Goal: Information Seeking & Learning: Learn about a topic

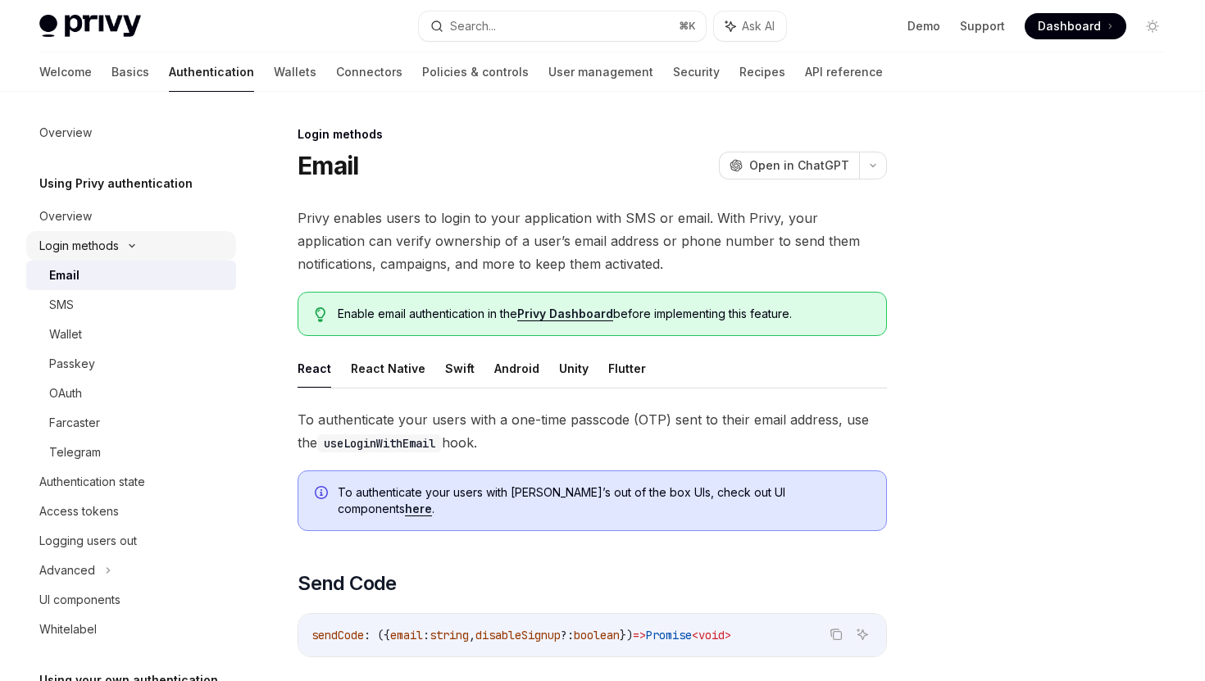
click at [126, 252] on div "Login methods" at bounding box center [131, 246] width 210 height 30
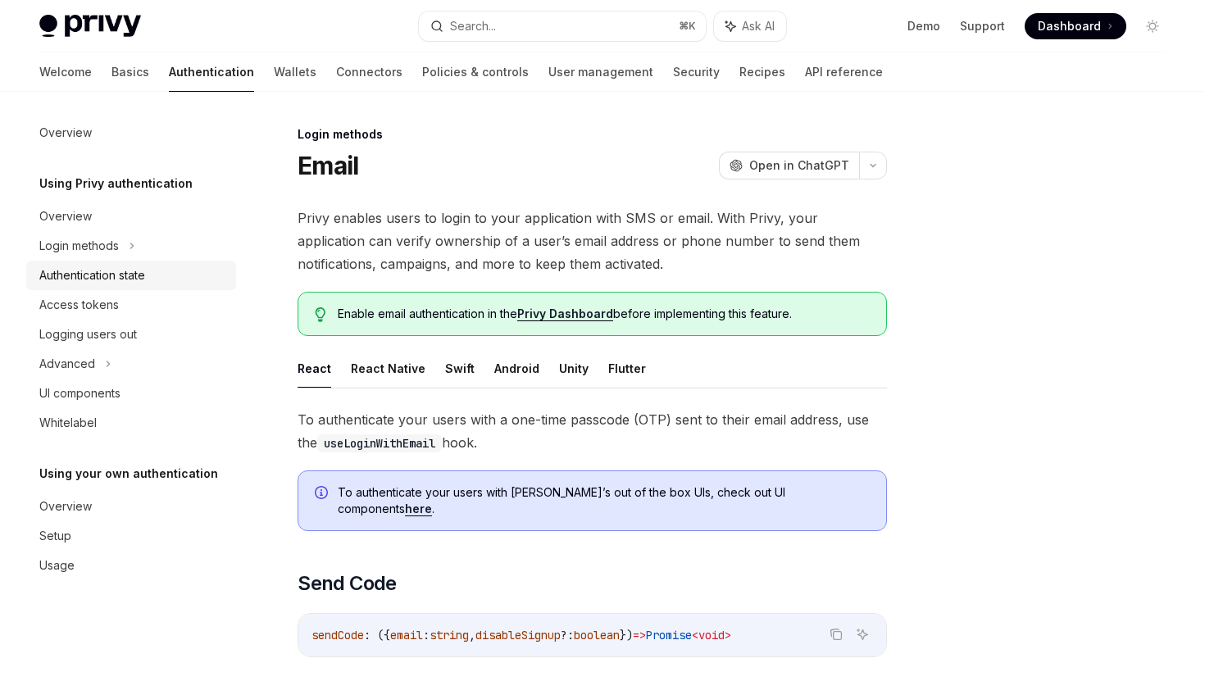
click at [132, 277] on div "Authentication state" at bounding box center [92, 276] width 106 height 20
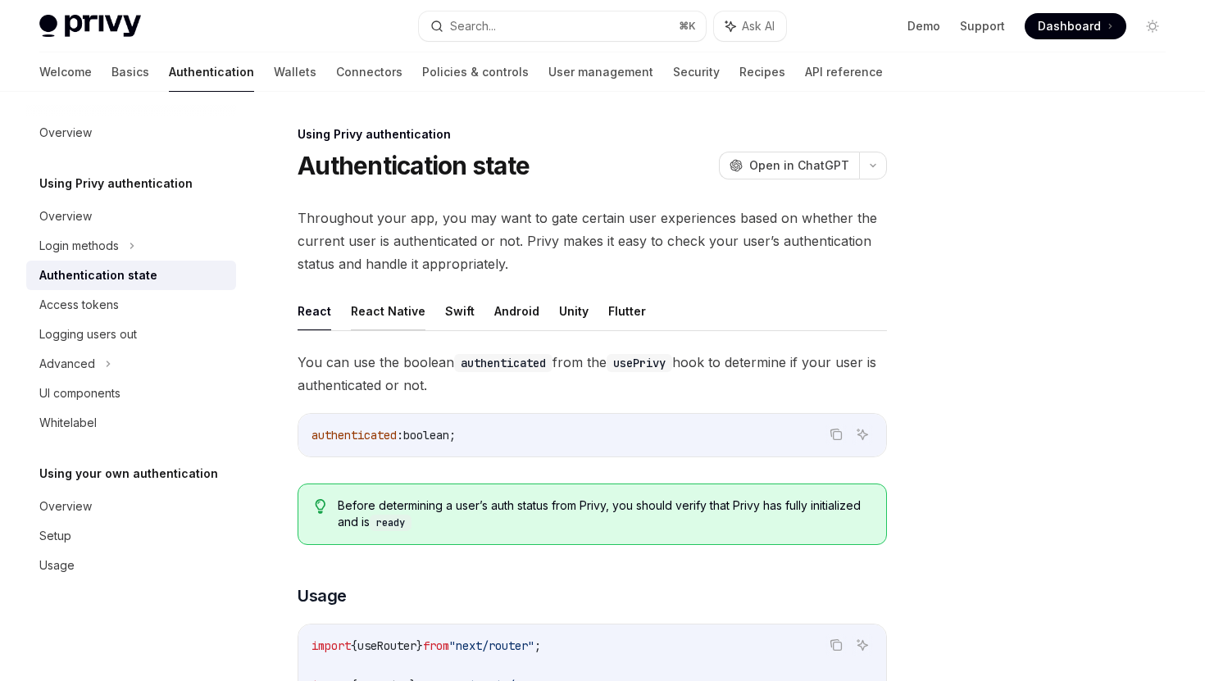
click at [379, 300] on button "React Native" at bounding box center [388, 311] width 75 height 39
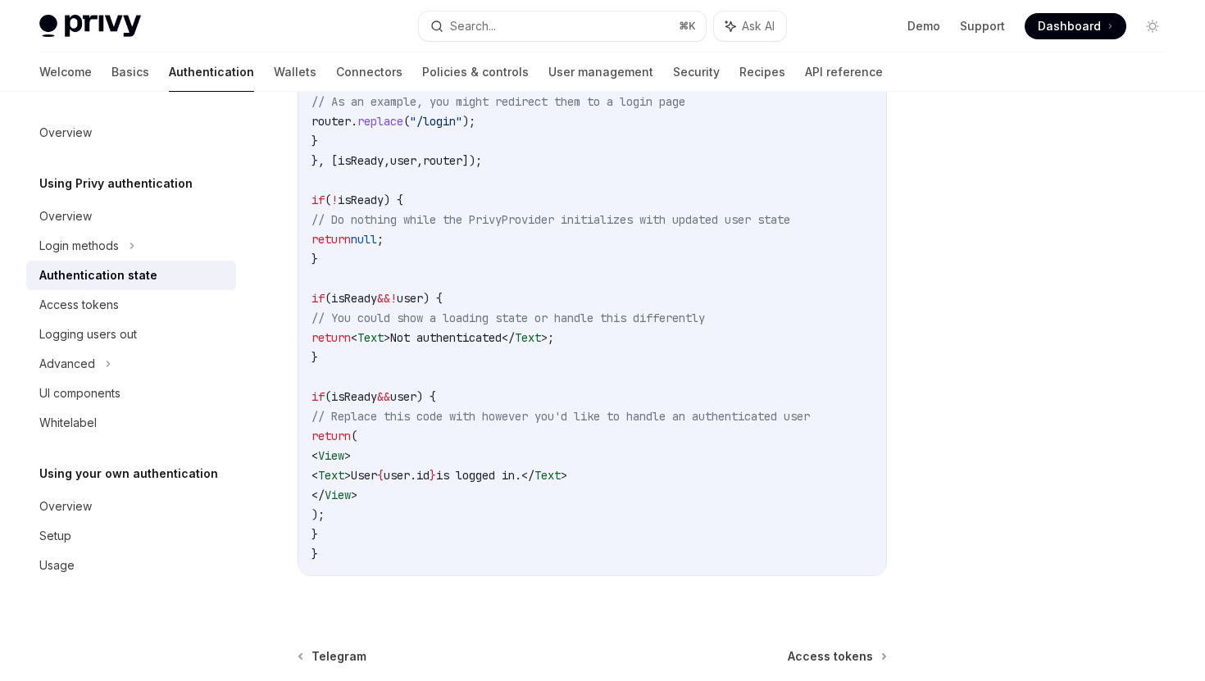
scroll to position [656, 0]
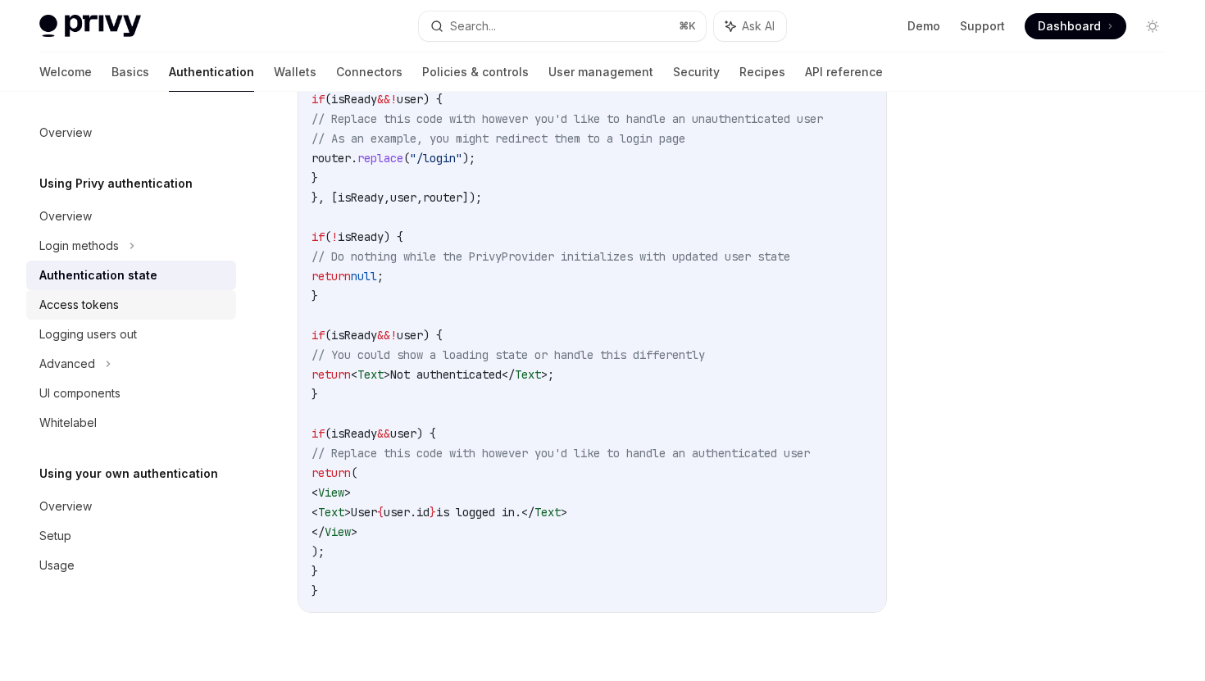
click at [98, 297] on div "Access tokens" at bounding box center [78, 305] width 79 height 20
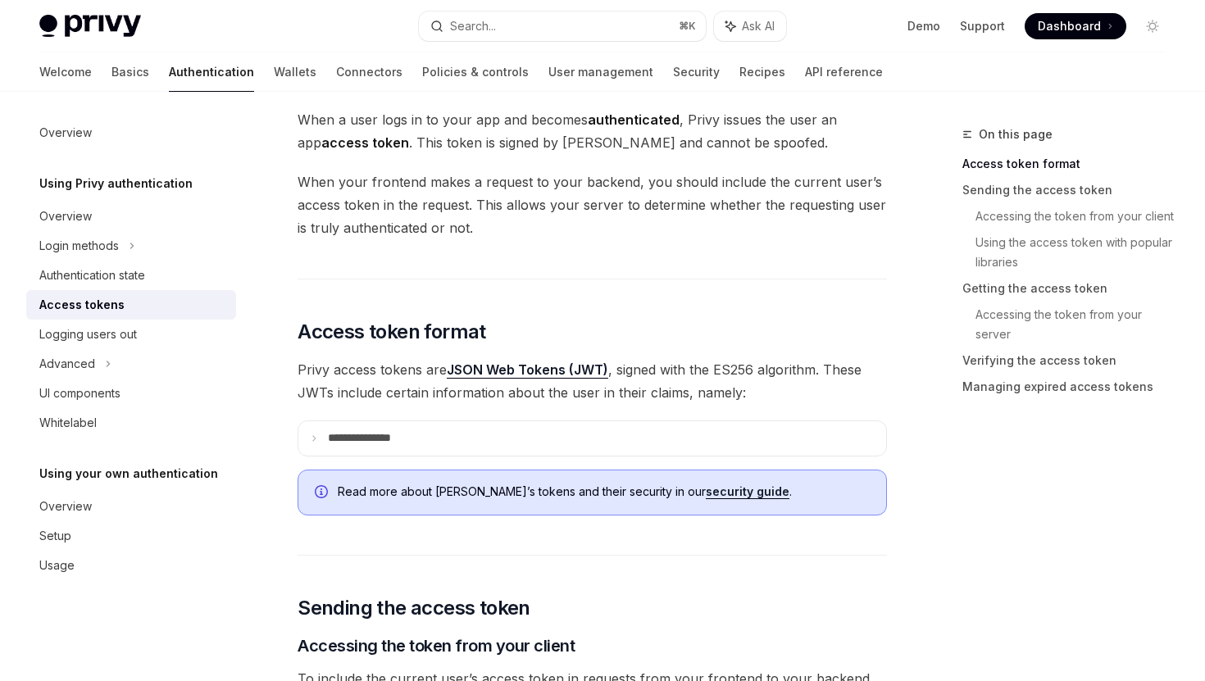
scroll to position [102, 0]
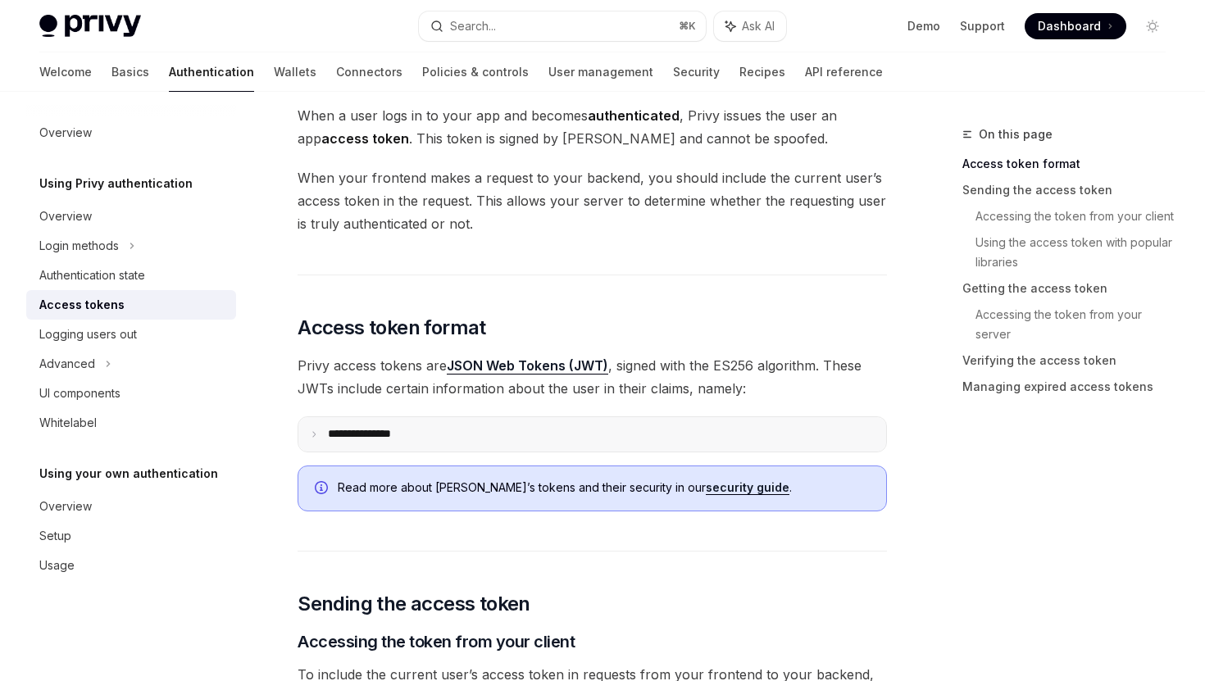
click at [405, 443] on summary "**********" at bounding box center [592, 434] width 588 height 34
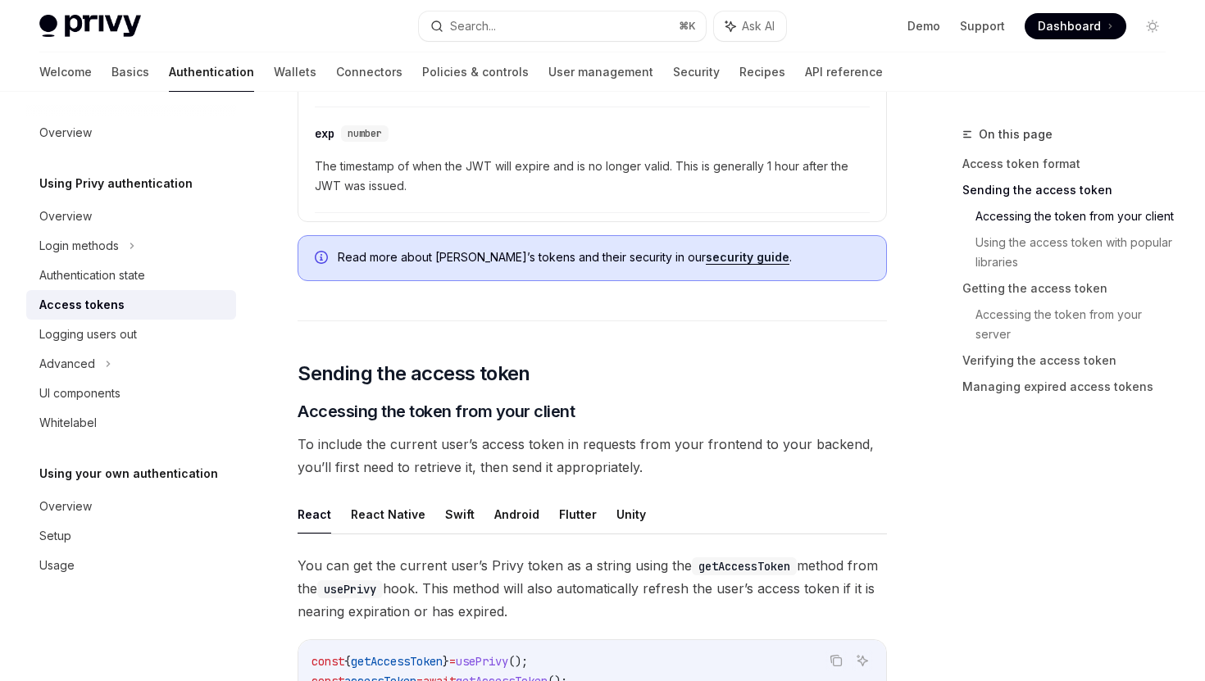
scroll to position [881, 0]
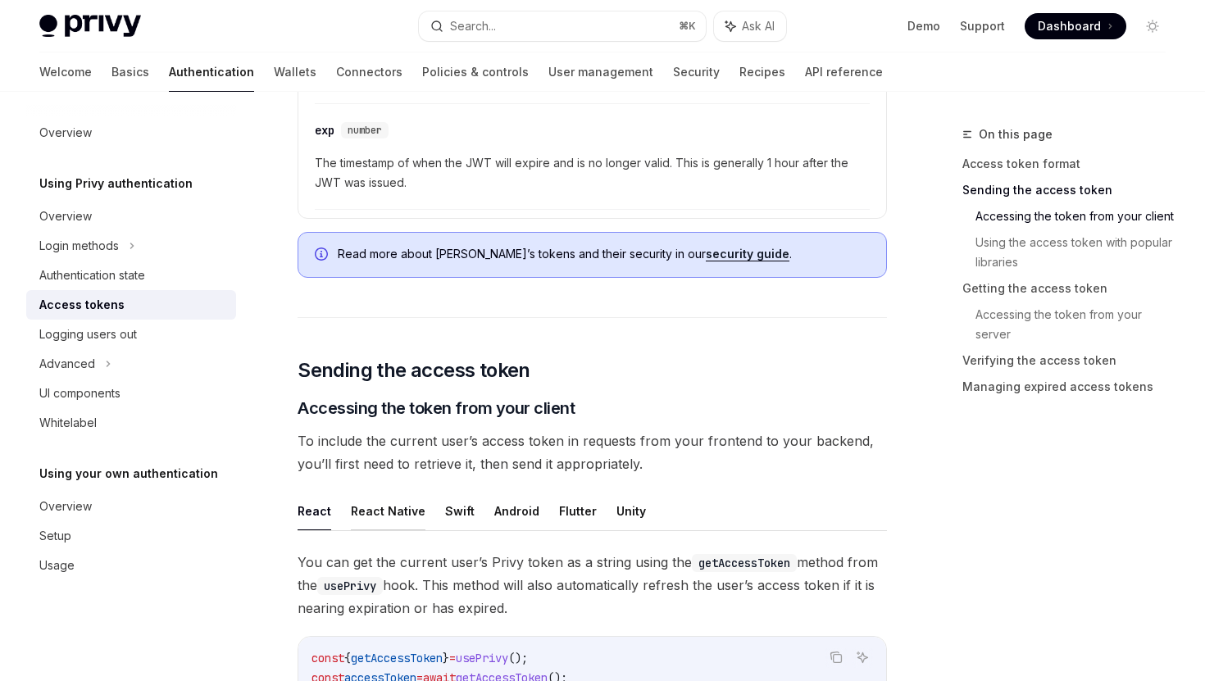
click at [370, 513] on button "React Native" at bounding box center [388, 511] width 75 height 39
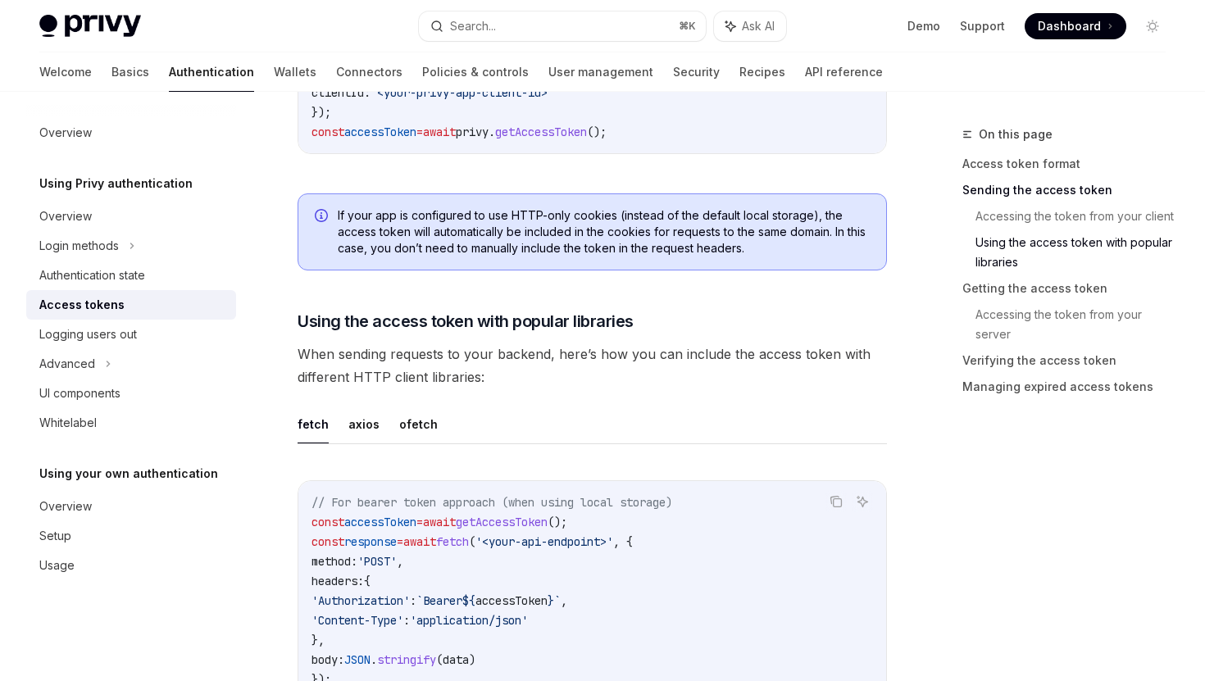
scroll to position [1464, 0]
click at [363, 420] on button "axios" at bounding box center [363, 422] width 31 height 39
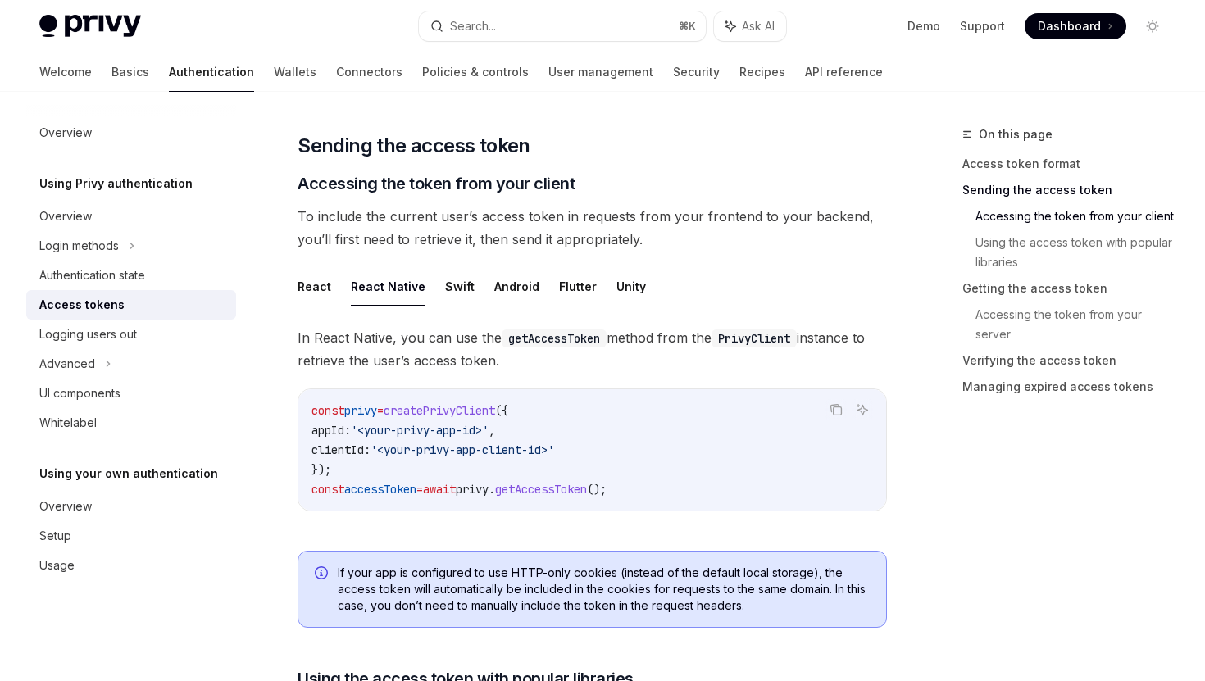
scroll to position [1111, 0]
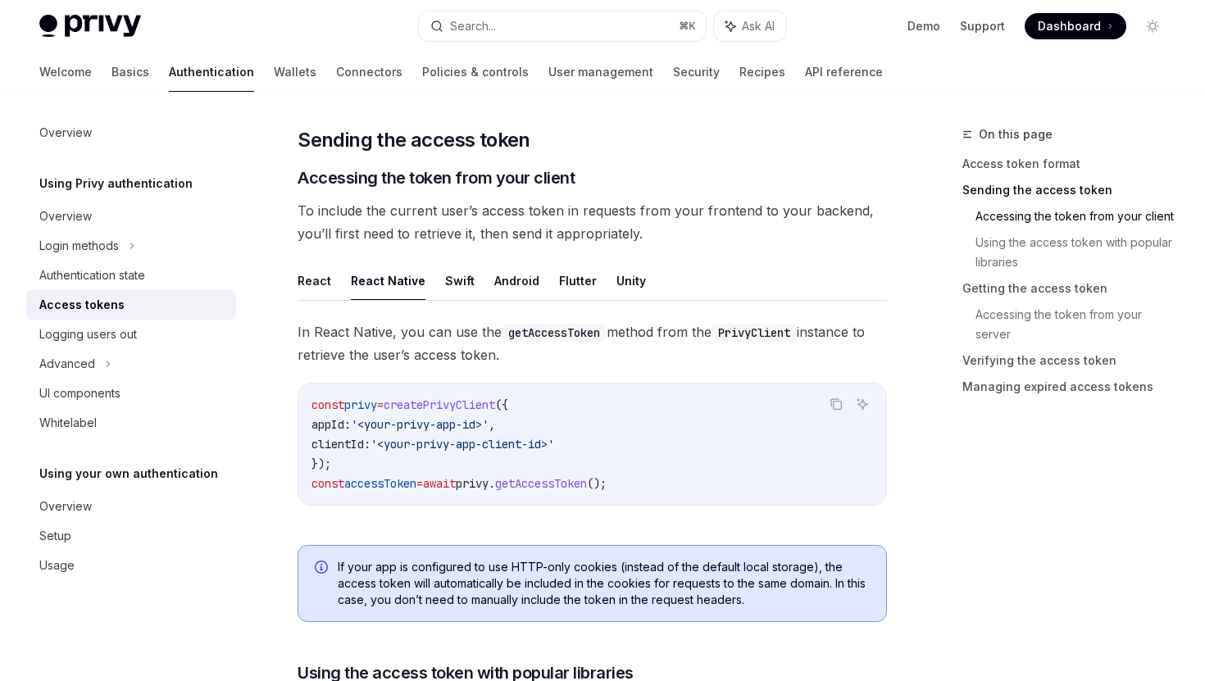
click at [437, 470] on code "const privy = createPrivyClient ({ appId: '<your-privy-app-id>' , clientId: '<y…" at bounding box center [591, 444] width 561 height 98
click at [423, 482] on span "=" at bounding box center [419, 483] width 7 height 15
copy div "const accessToken = await privy . getAccessToken ();"
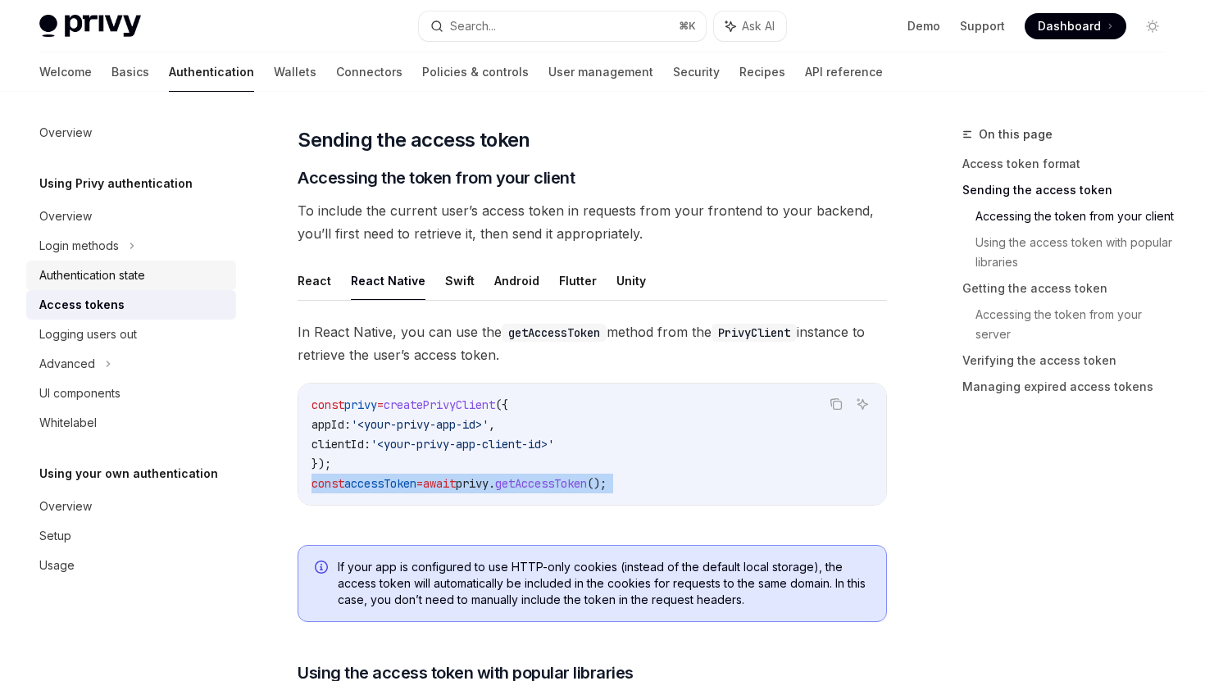
click at [111, 279] on div "Authentication state" at bounding box center [92, 276] width 106 height 20
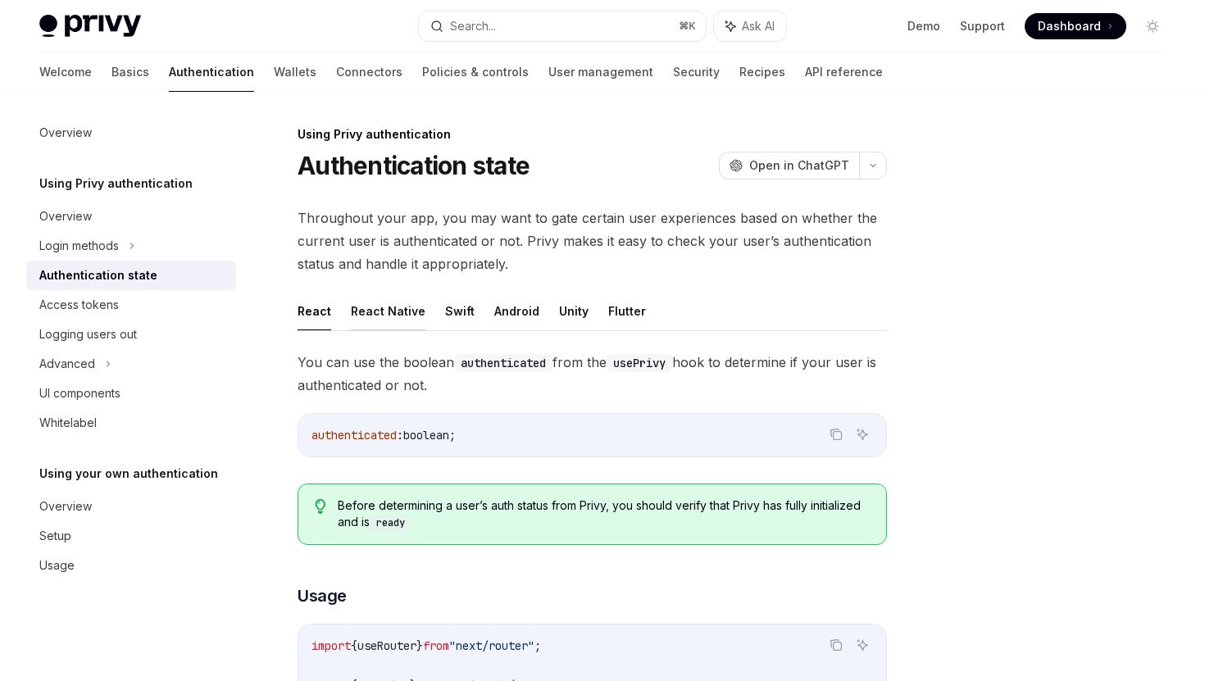
click at [373, 317] on button "React Native" at bounding box center [388, 311] width 75 height 39
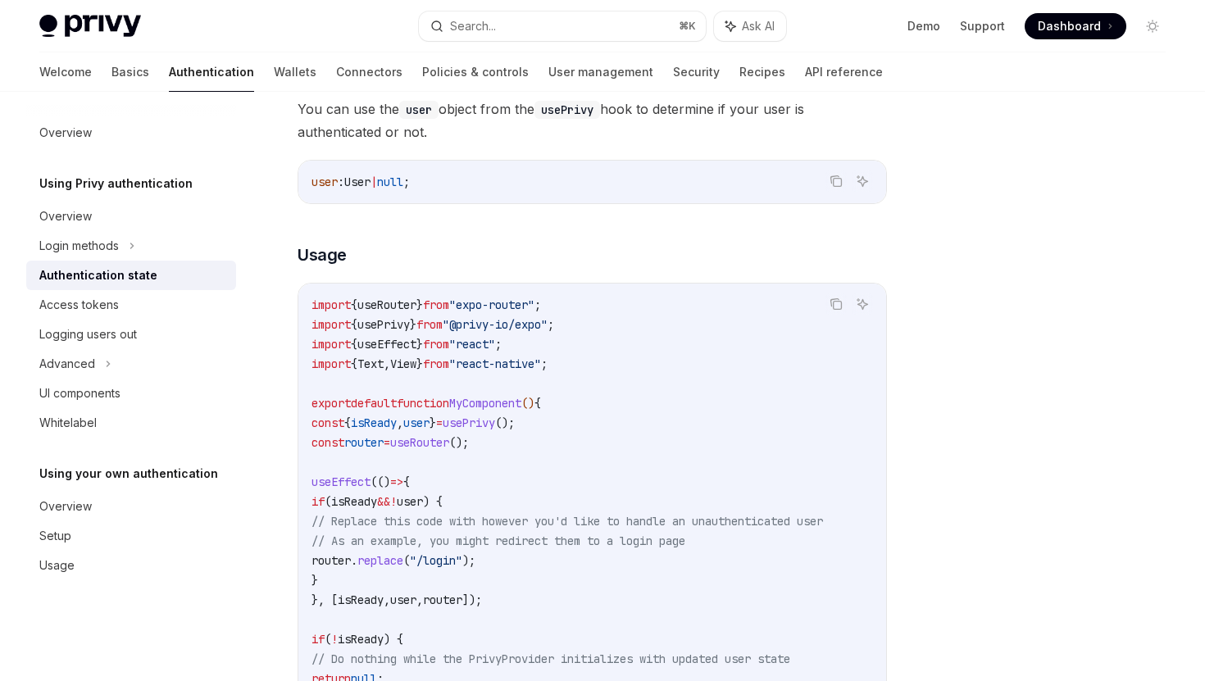
scroll to position [261, 0]
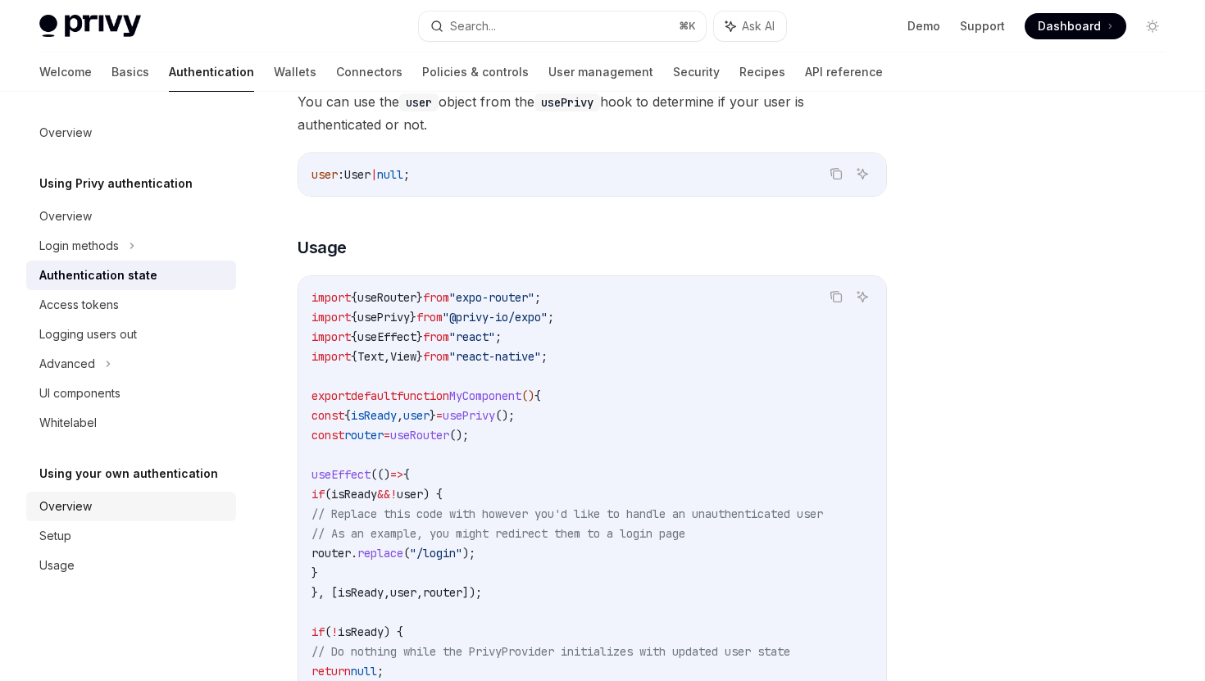
click at [53, 506] on div "Overview" at bounding box center [65, 507] width 52 height 20
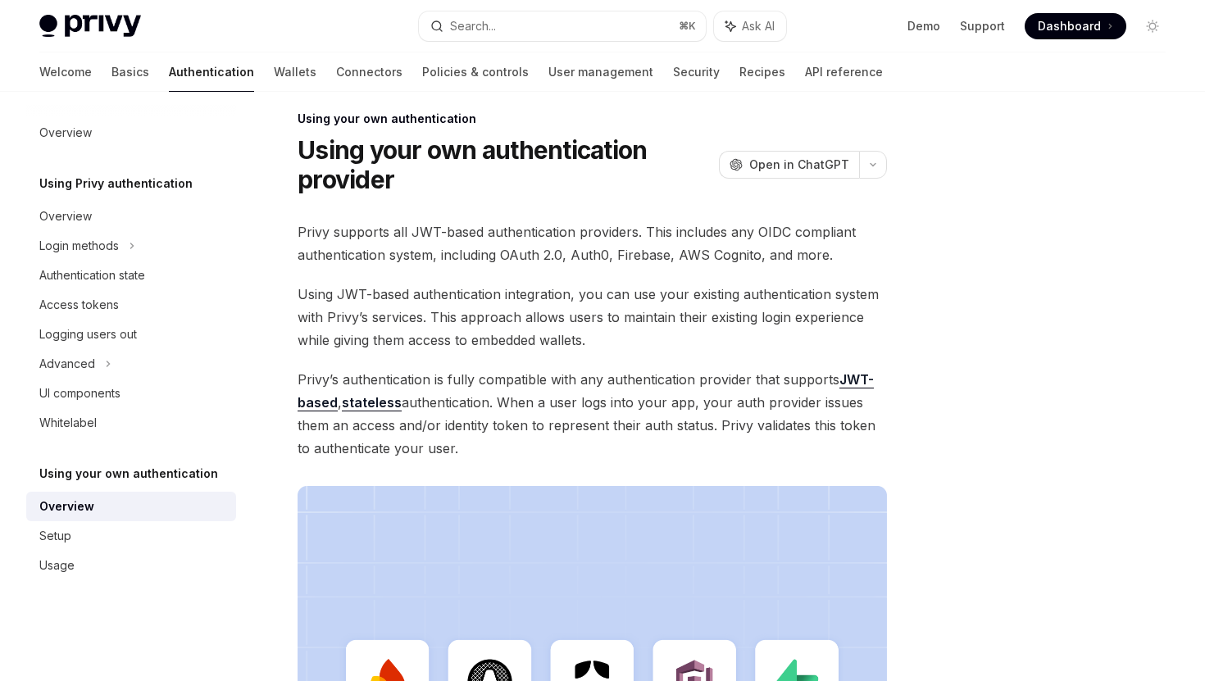
scroll to position [17, 0]
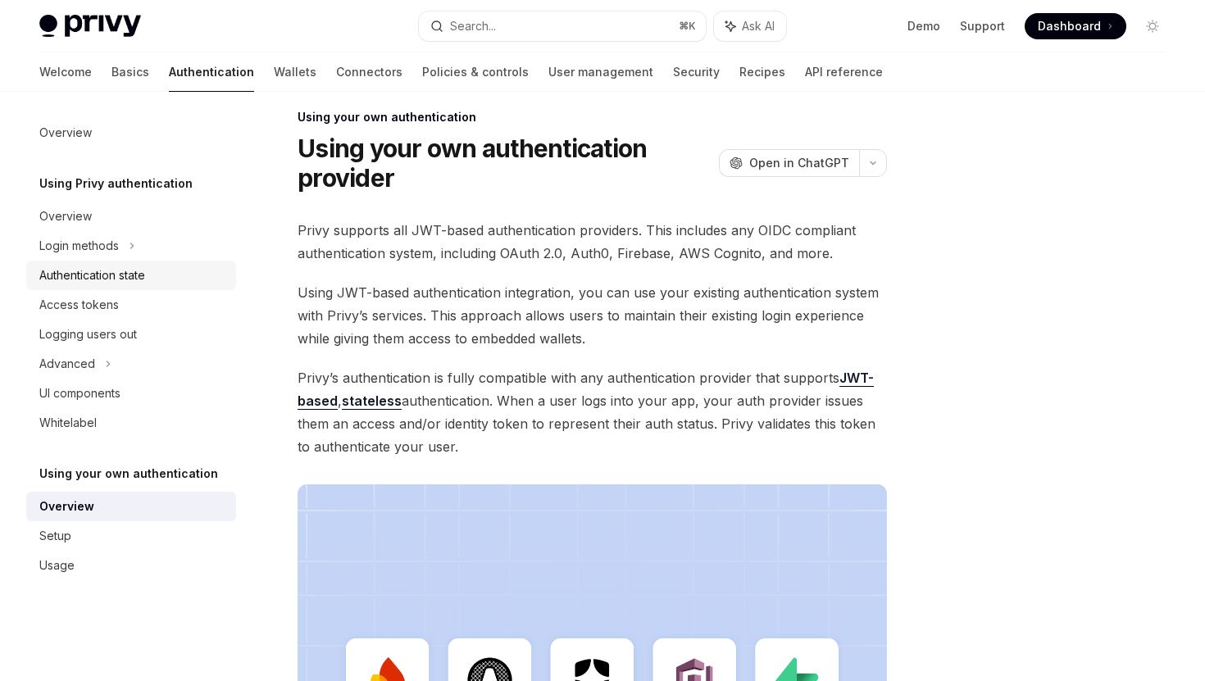
click at [102, 282] on div "Authentication state" at bounding box center [92, 276] width 106 height 20
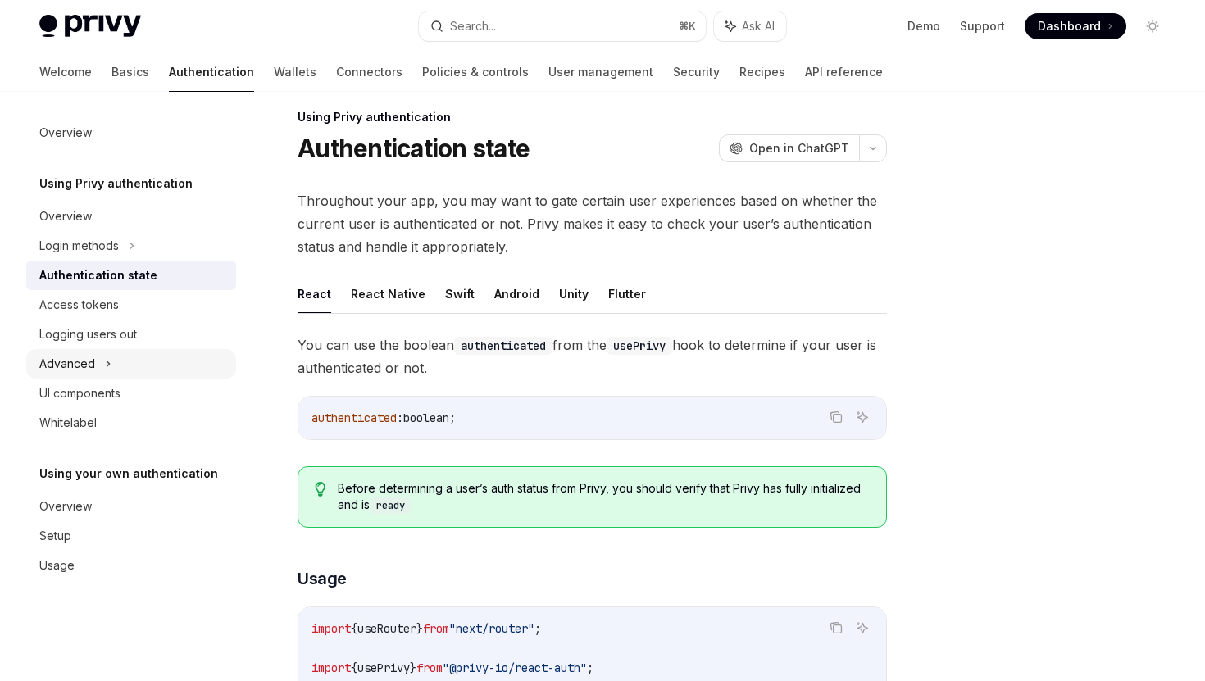
click at [96, 369] on div "Advanced" at bounding box center [131, 364] width 210 height 30
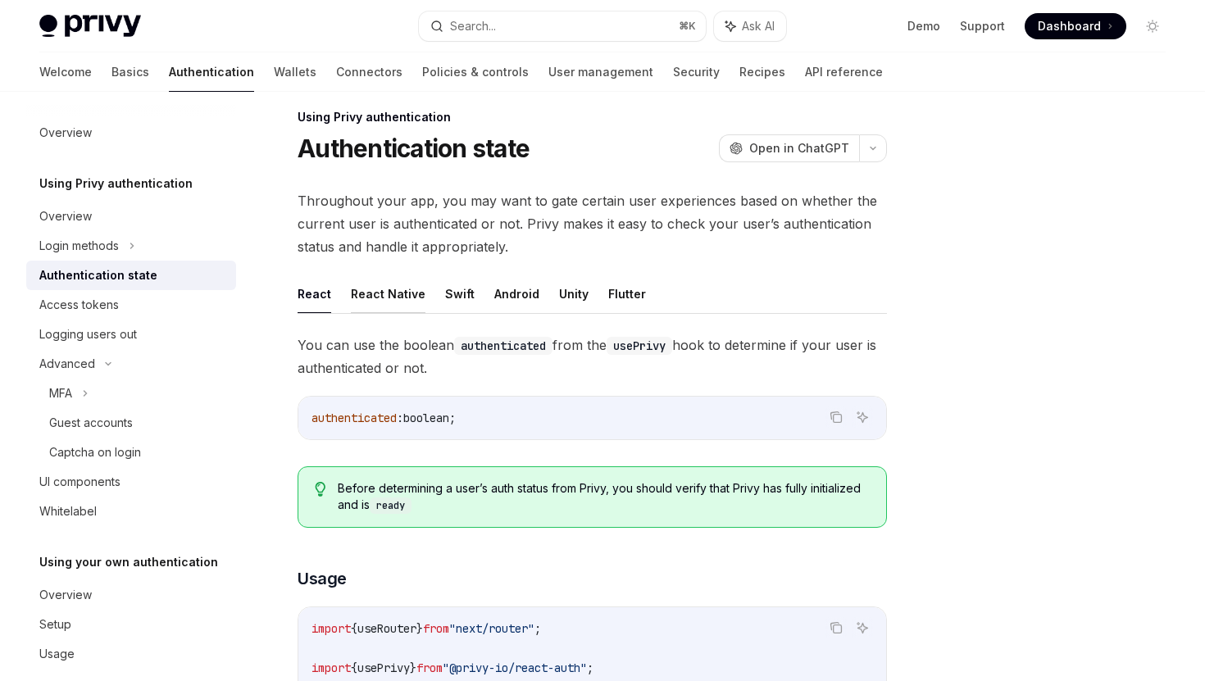
click at [412, 303] on button "React Native" at bounding box center [388, 294] width 75 height 39
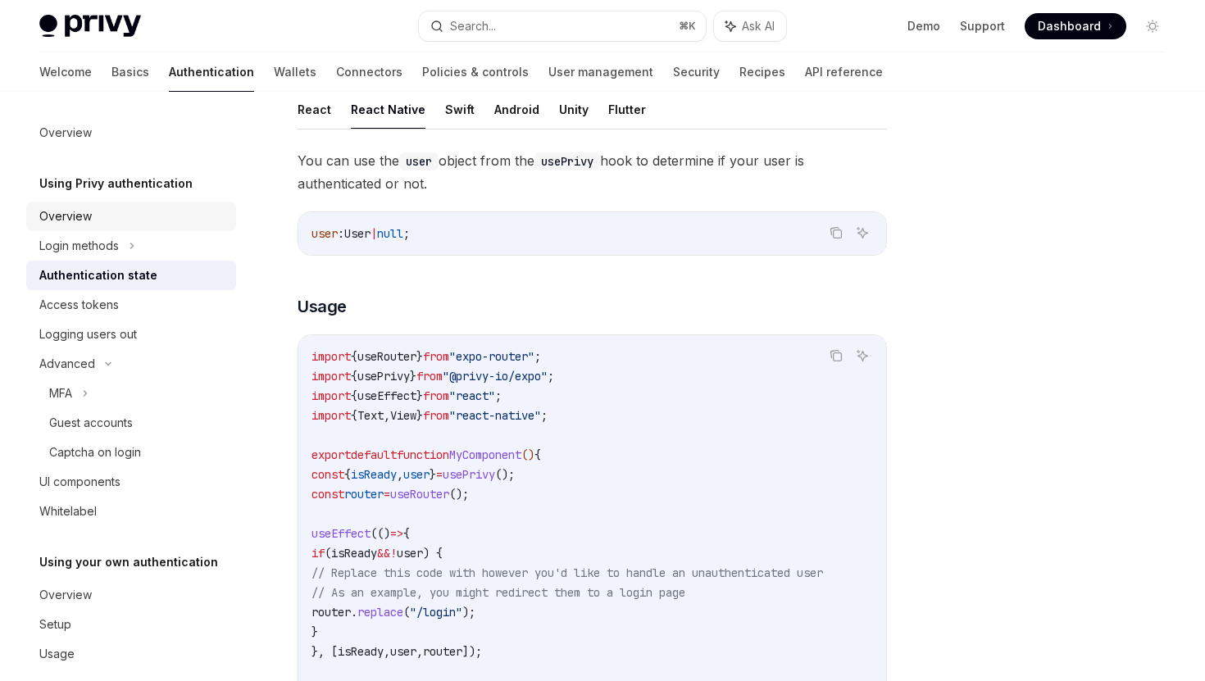
click at [116, 225] on link "Overview" at bounding box center [131, 217] width 210 height 30
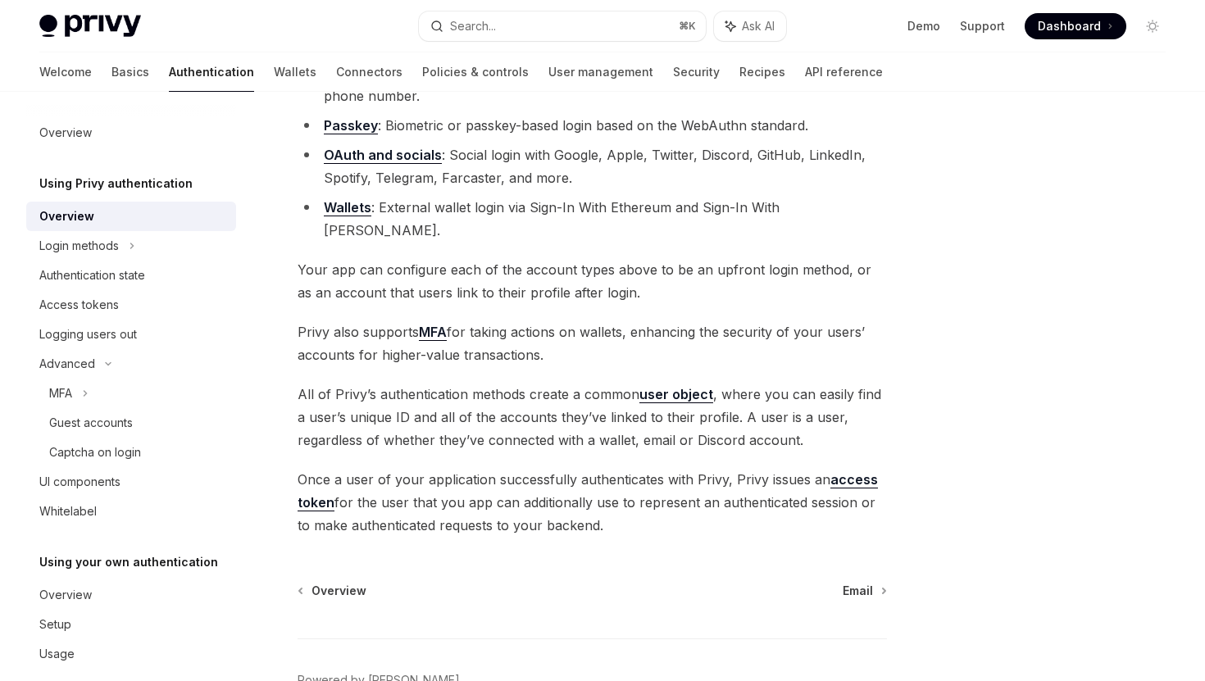
scroll to position [216, 0]
click at [654, 384] on link "user object" at bounding box center [676, 392] width 74 height 17
click at [120, 284] on div "Authentication state" at bounding box center [92, 276] width 106 height 20
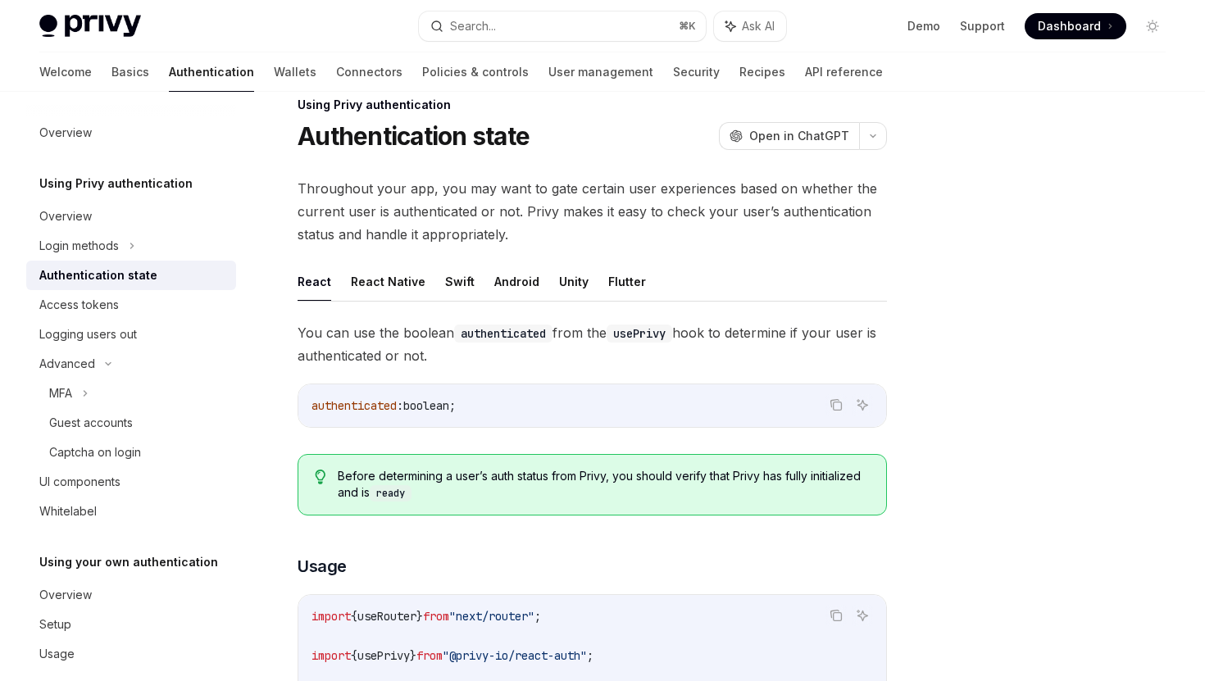
scroll to position [37, 0]
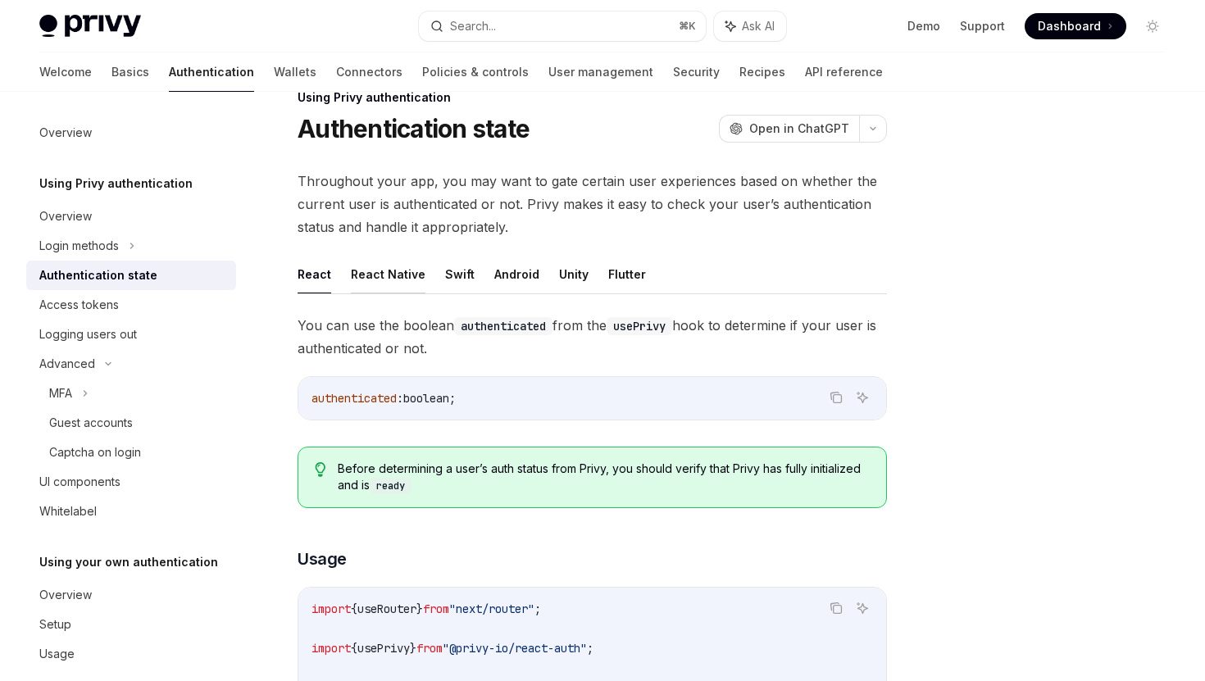
click at [417, 273] on button "React Native" at bounding box center [388, 274] width 75 height 39
type textarea "*"
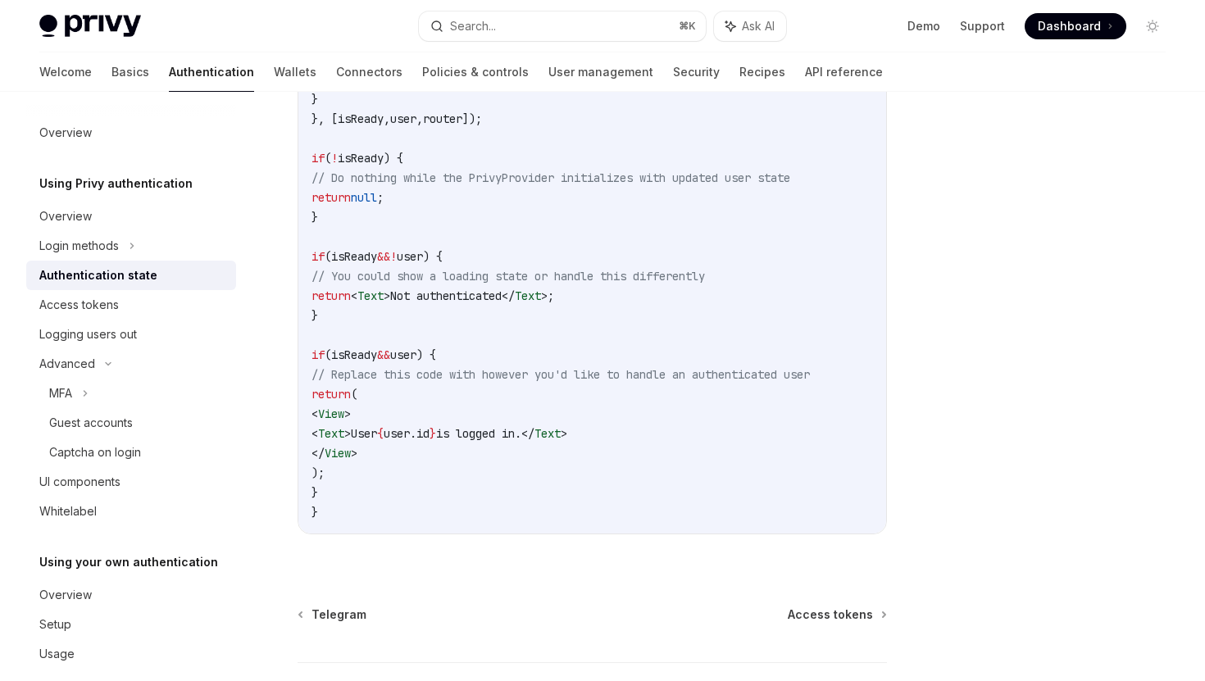
scroll to position [751, 0]
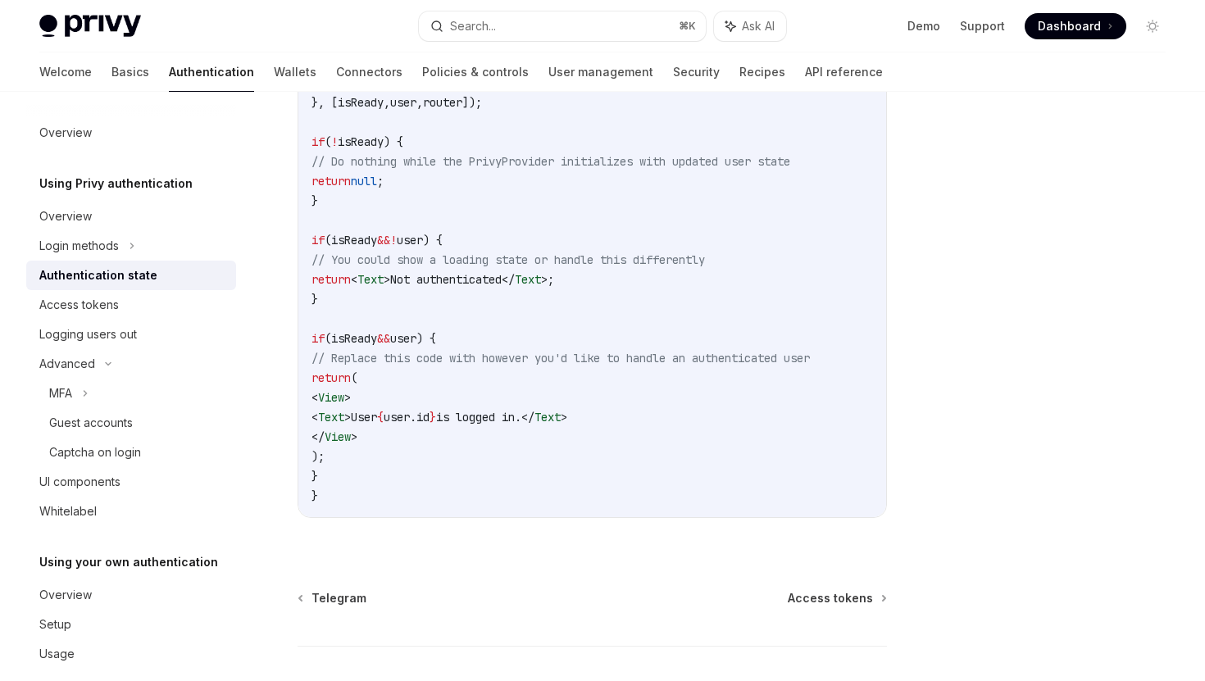
click at [460, 387] on code "import { useRouter } from "expo-router" ; import { usePrivy } from "@privy-io/e…" at bounding box center [591, 152] width 561 height 708
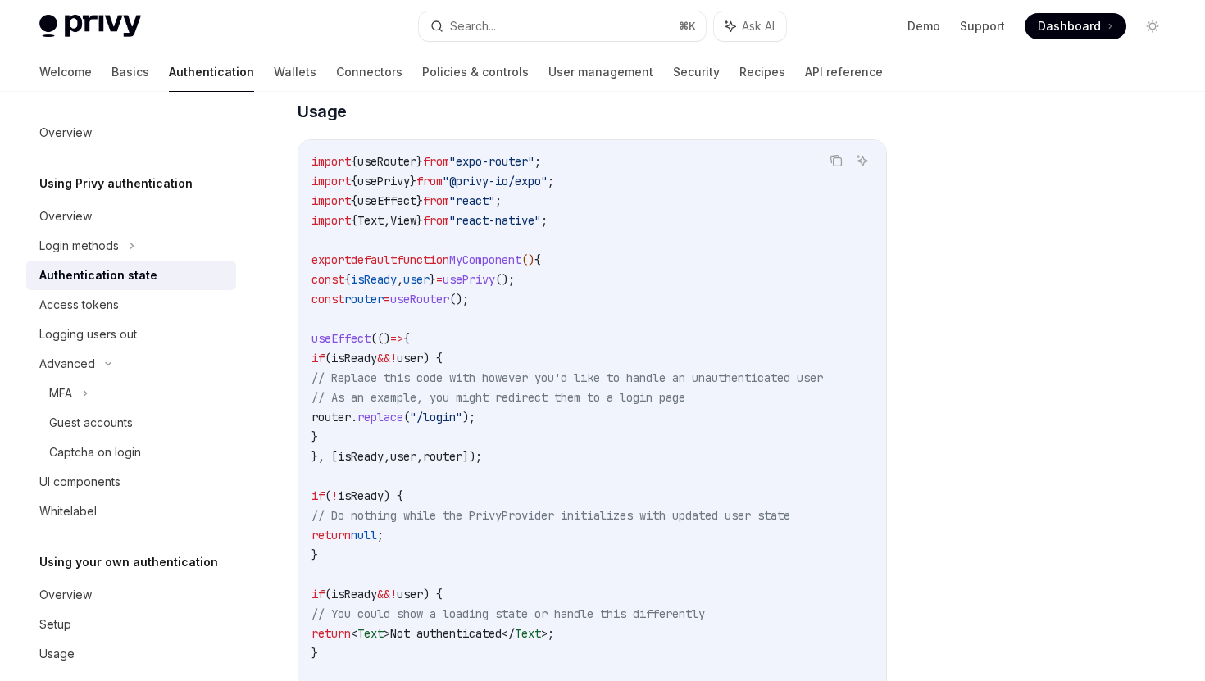
scroll to position [406, 0]
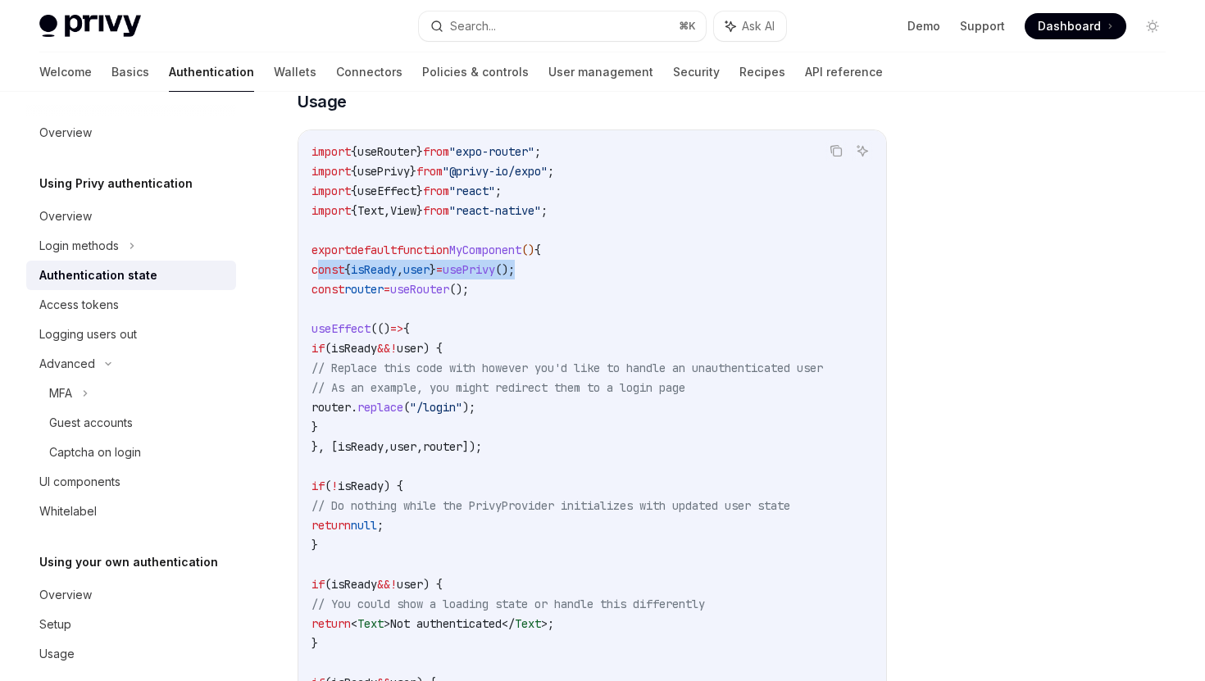
drag, startPoint x: 592, startPoint y: 275, endPoint x: 321, endPoint y: 271, distance: 270.5
click at [321, 271] on code "import { useRouter } from "expo-router" ; import { usePrivy } from "@privy-io/e…" at bounding box center [591, 496] width 561 height 708
copy span "const { isReady , user } = usePrivy ();"
click at [533, 170] on span ""@privy-io/expo"" at bounding box center [495, 171] width 105 height 15
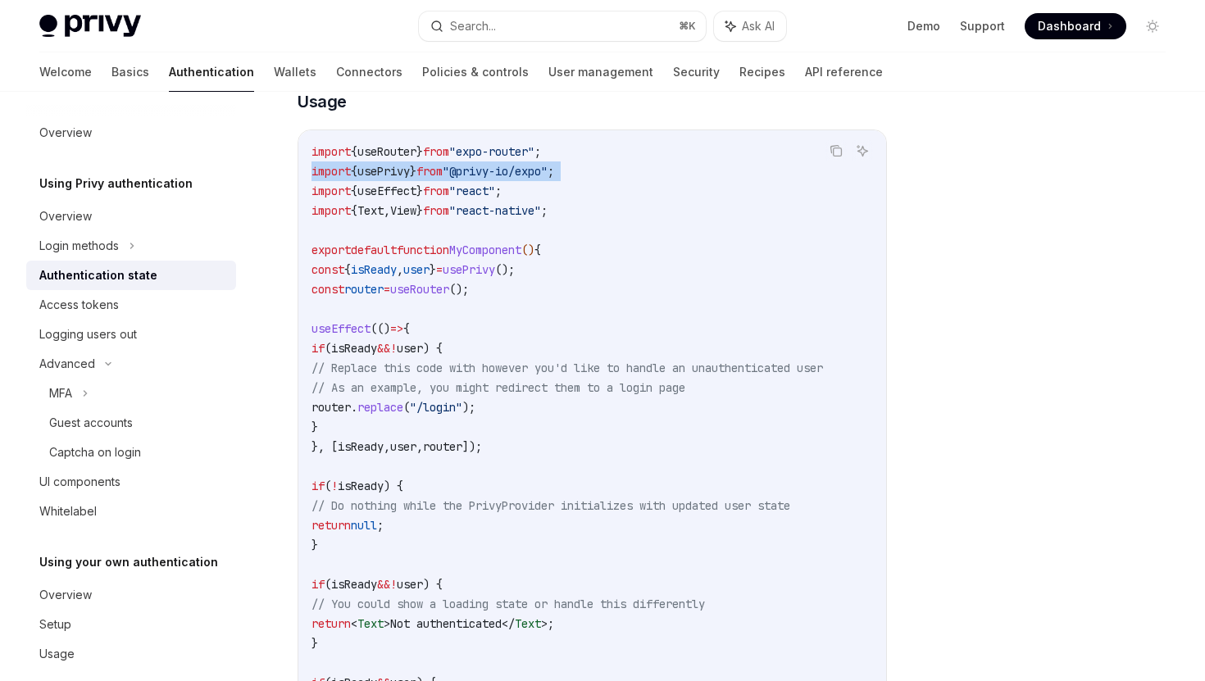
click at [533, 170] on span ""@privy-io/expo"" at bounding box center [495, 171] width 105 height 15
copy code "import { usePrivy } from "@privy-io/expo" ;"
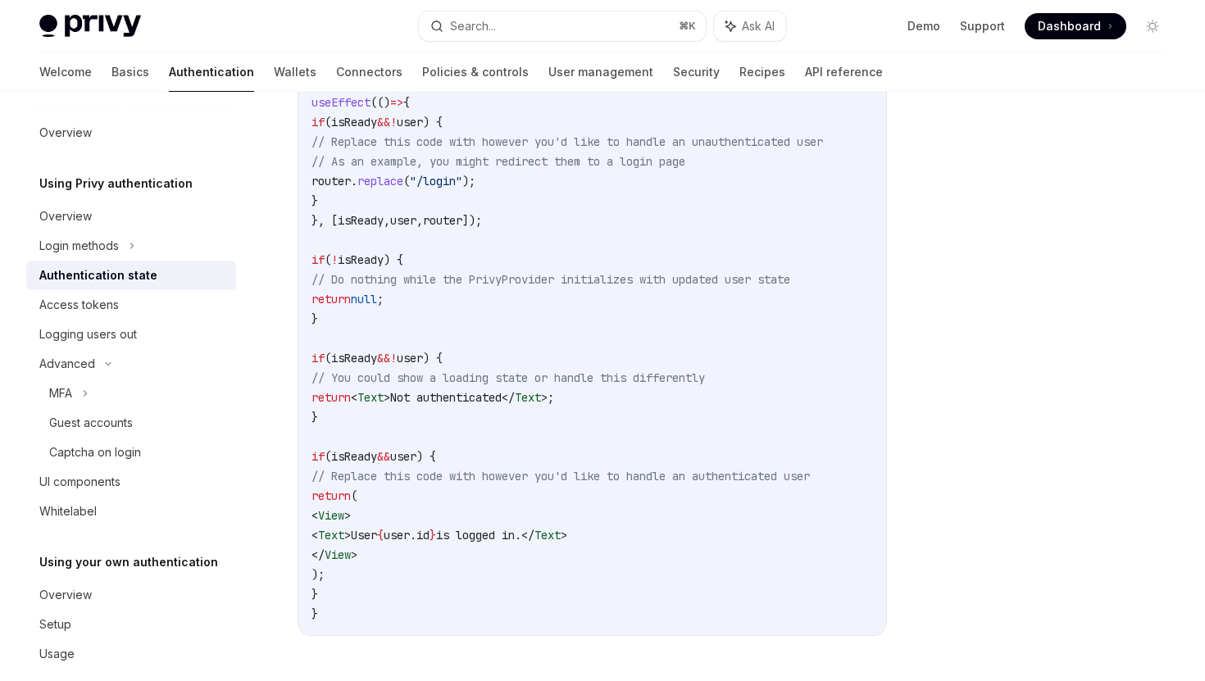
scroll to position [630, 0]
click at [515, 342] on code "import { useRouter } from "expo-router" ; import { usePrivy } from "@privy-io/e…" at bounding box center [591, 272] width 561 height 708
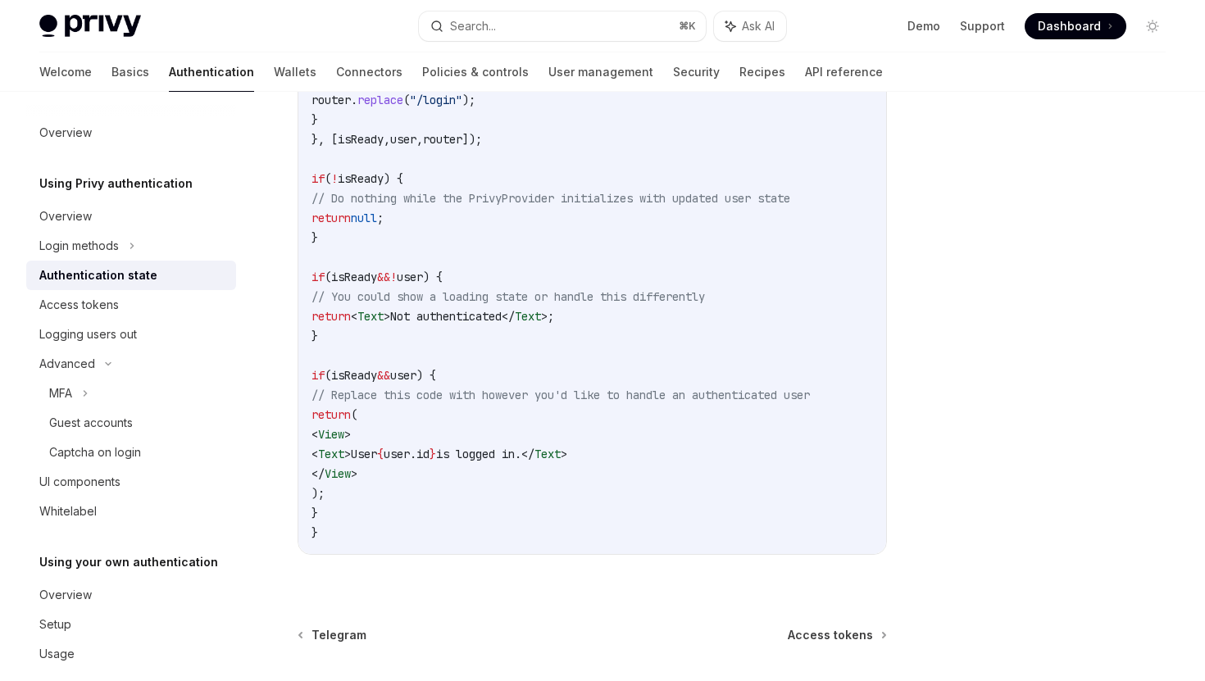
scroll to position [528, 0]
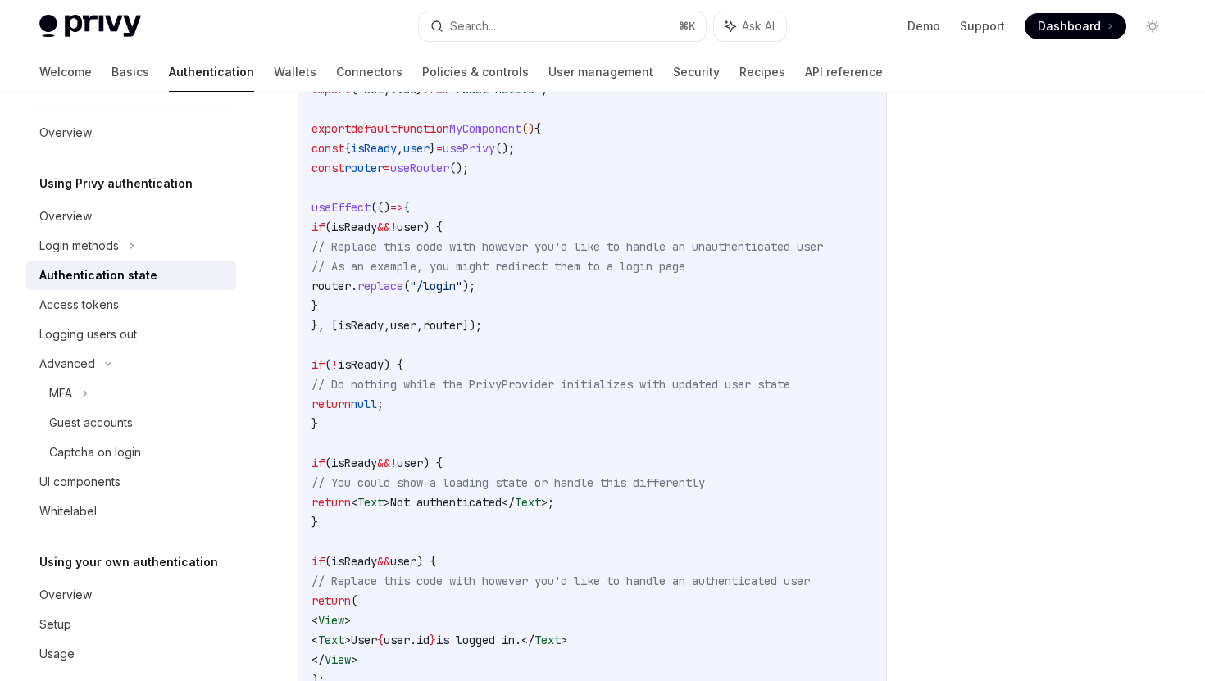
click at [529, 283] on code "import { useRouter } from "expo-router" ; import { usePrivy } from "@privy-io/e…" at bounding box center [591, 374] width 561 height 708
drag, startPoint x: 334, startPoint y: 221, endPoint x: 483, endPoint y: 224, distance: 149.2
click at [443, 224] on span "if ( isReady && ! user ) {" at bounding box center [376, 227] width 131 height 15
copy span "if ( isReady && ! user )"
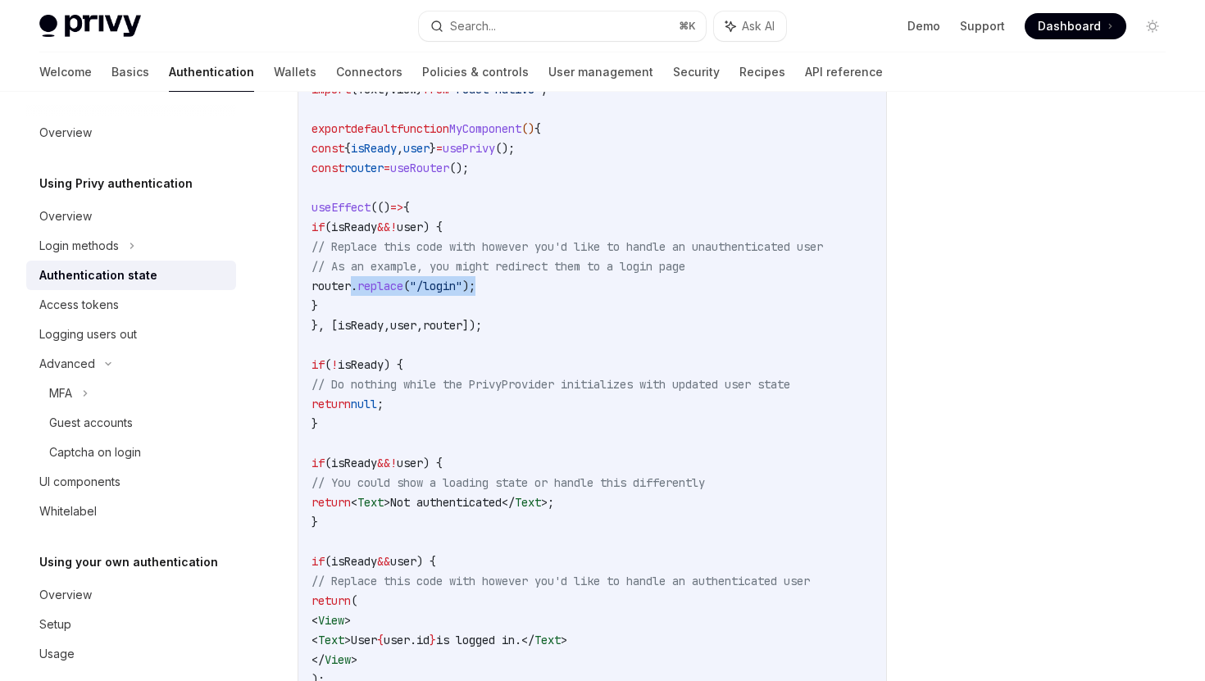
drag, startPoint x: 347, startPoint y: 287, endPoint x: 584, endPoint y: 284, distance: 237.7
click at [584, 284] on code "import { useRouter } from "expo-router" ; import { usePrivy } from "@privy-io/e…" at bounding box center [591, 374] width 561 height 708
copy span "router . replace ( "/login" );"
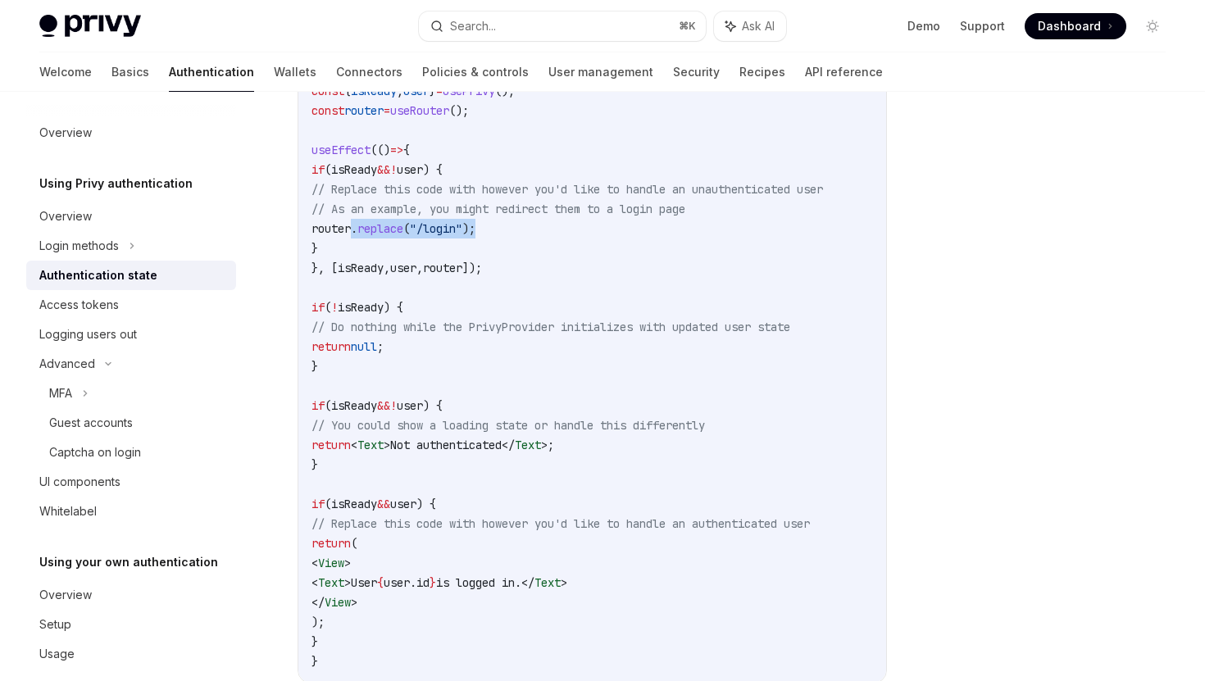
scroll to position [586, 0]
drag, startPoint x: 344, startPoint y: 364, endPoint x: 319, endPoint y: 315, distance: 55.3
click at [319, 315] on code "import { useRouter } from "expo-router" ; import { usePrivy } from "@privy-io/e…" at bounding box center [591, 316] width 561 height 708
copy code "if ( ! isReady ) { // Do nothing while the PrivyProvider initializes with updat…"
drag, startPoint x: 347, startPoint y: 460, endPoint x: 323, endPoint y: 404, distance: 60.9
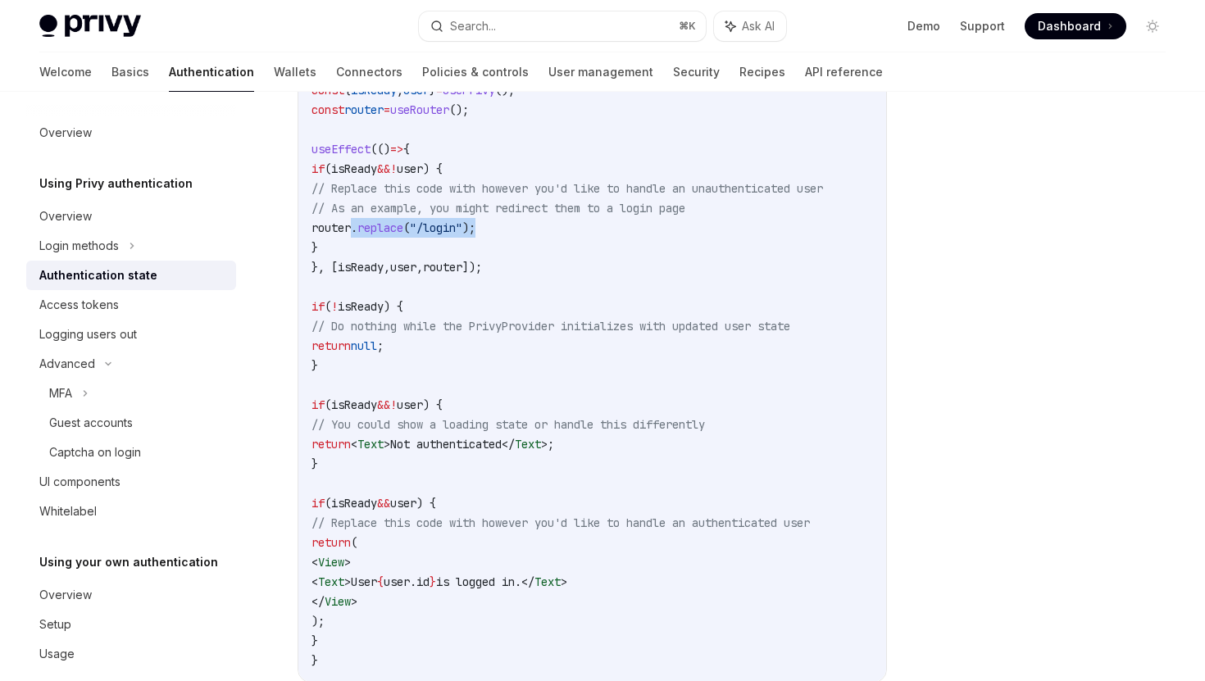
click at [323, 404] on code "import { useRouter } from "expo-router" ; import { usePrivy } from "@privy-io/e…" at bounding box center [591, 316] width 561 height 708
copy code "if ( isReady && ! user ) { // You could show a loading state or handle this dif…"
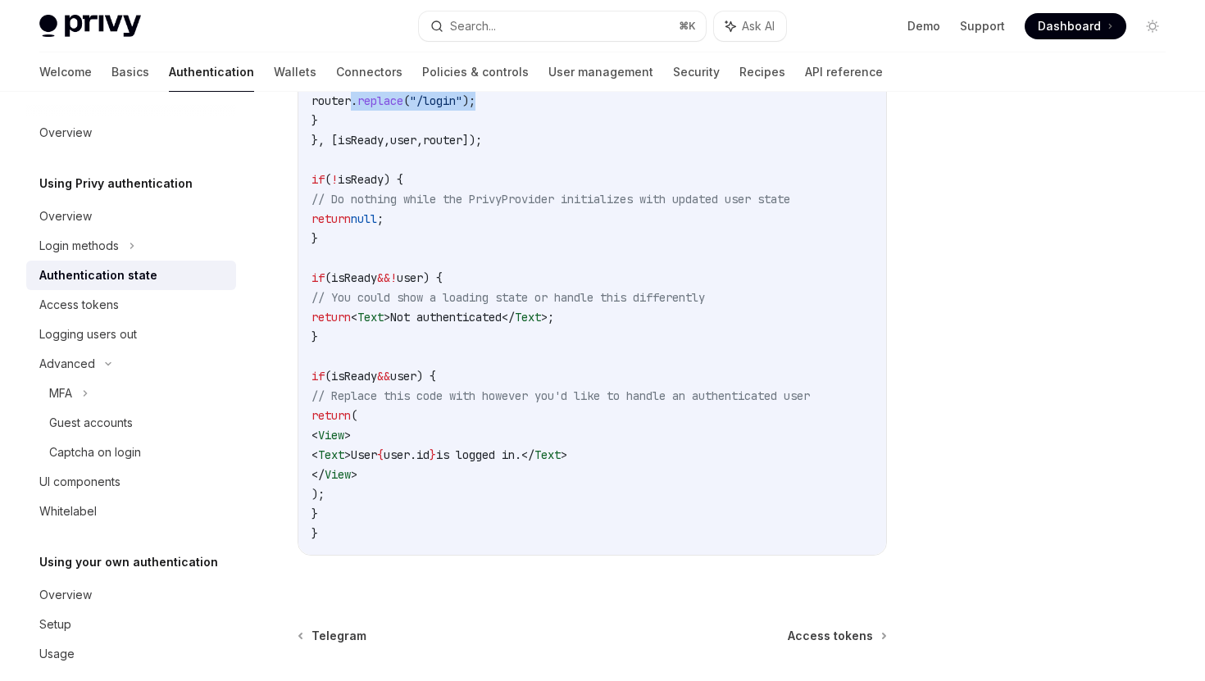
scroll to position [742, 0]
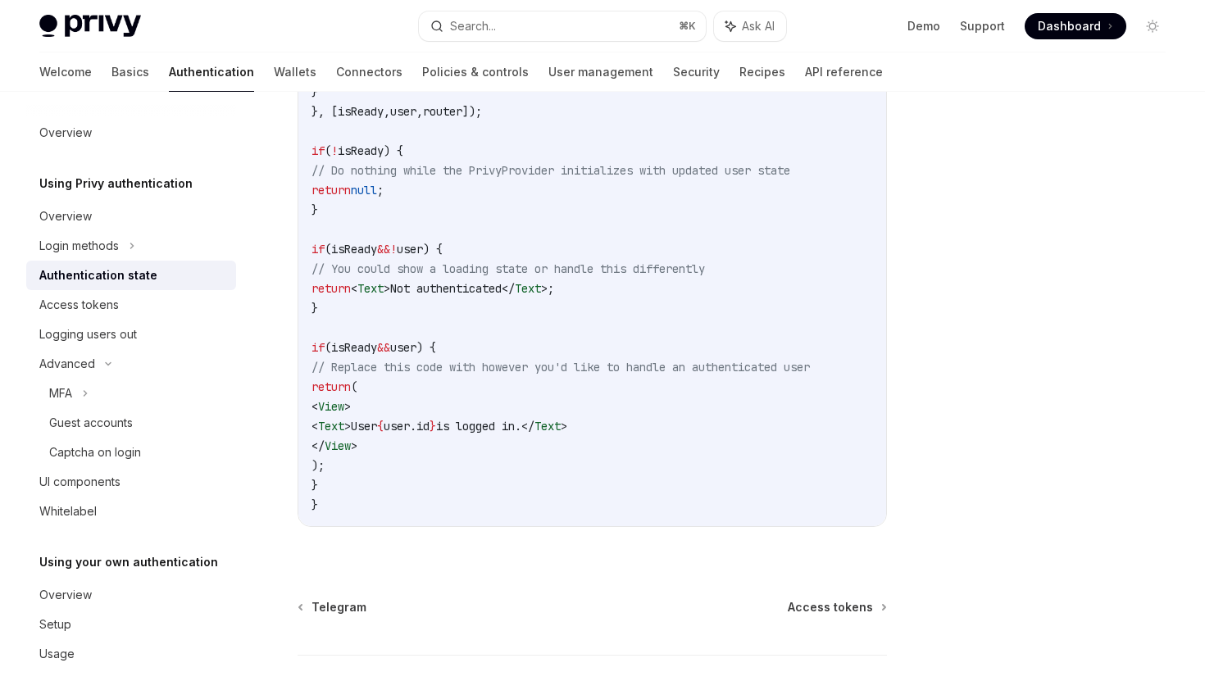
click at [479, 325] on code "import { useRouter } from "expo-router" ; import { usePrivy } from "@privy-io/e…" at bounding box center [591, 161] width 561 height 708
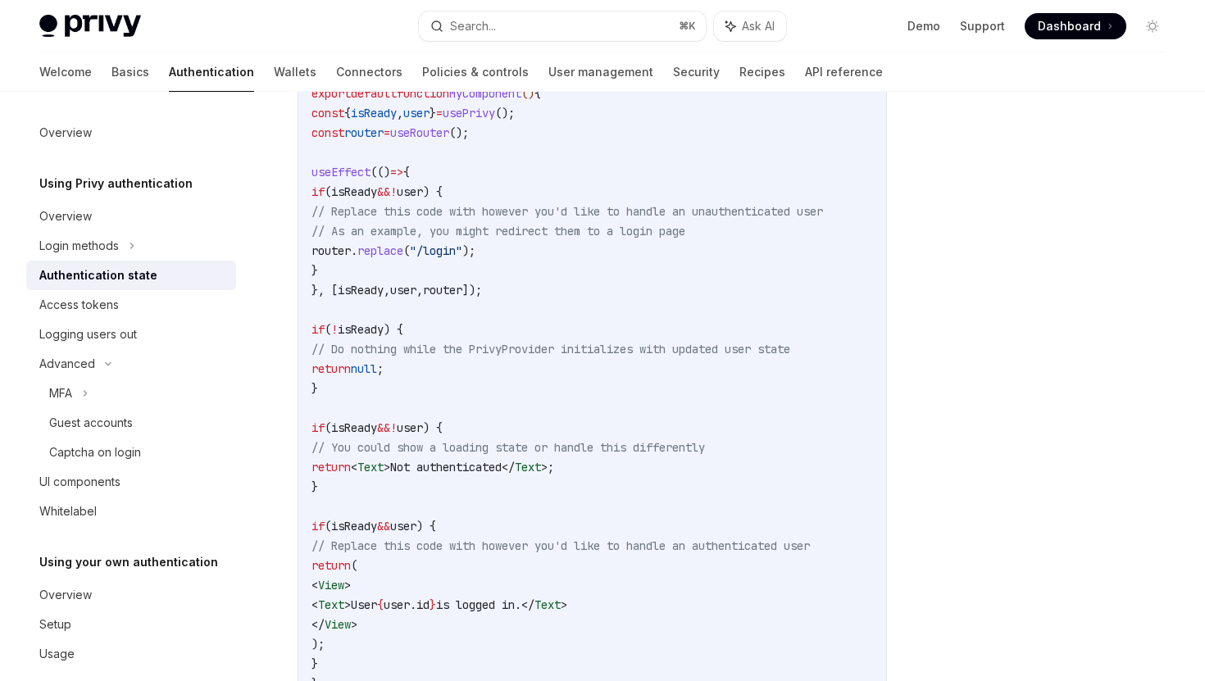
scroll to position [864, 0]
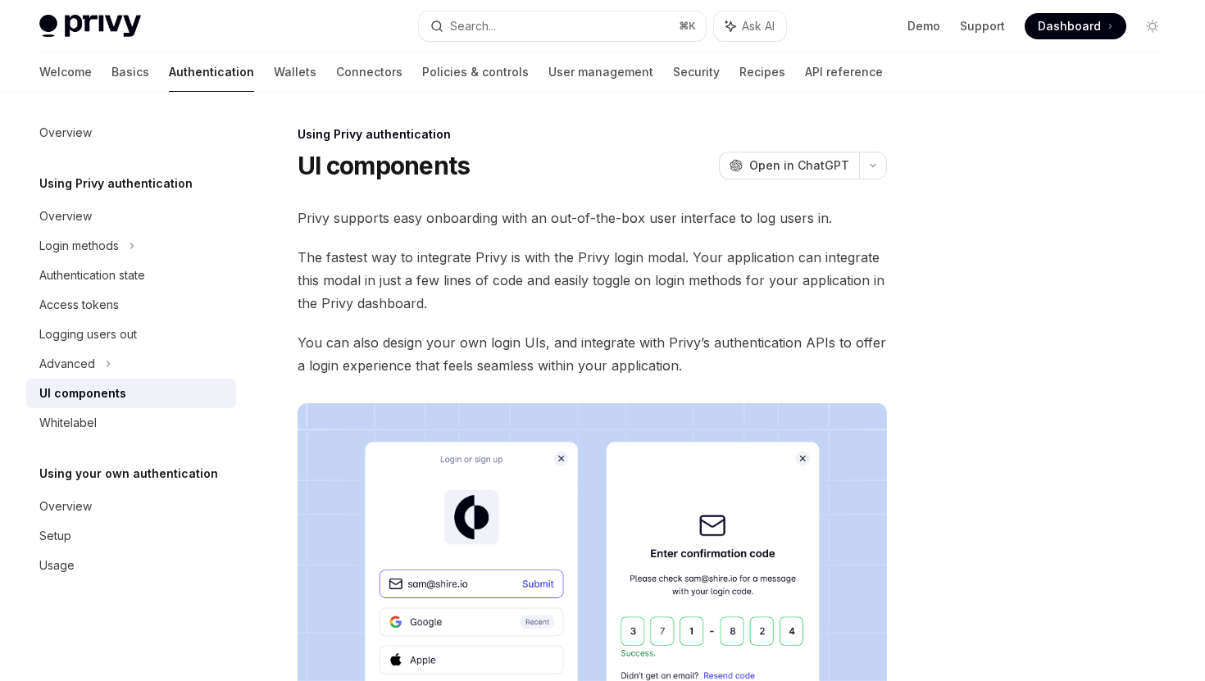
scroll to position [1507, 0]
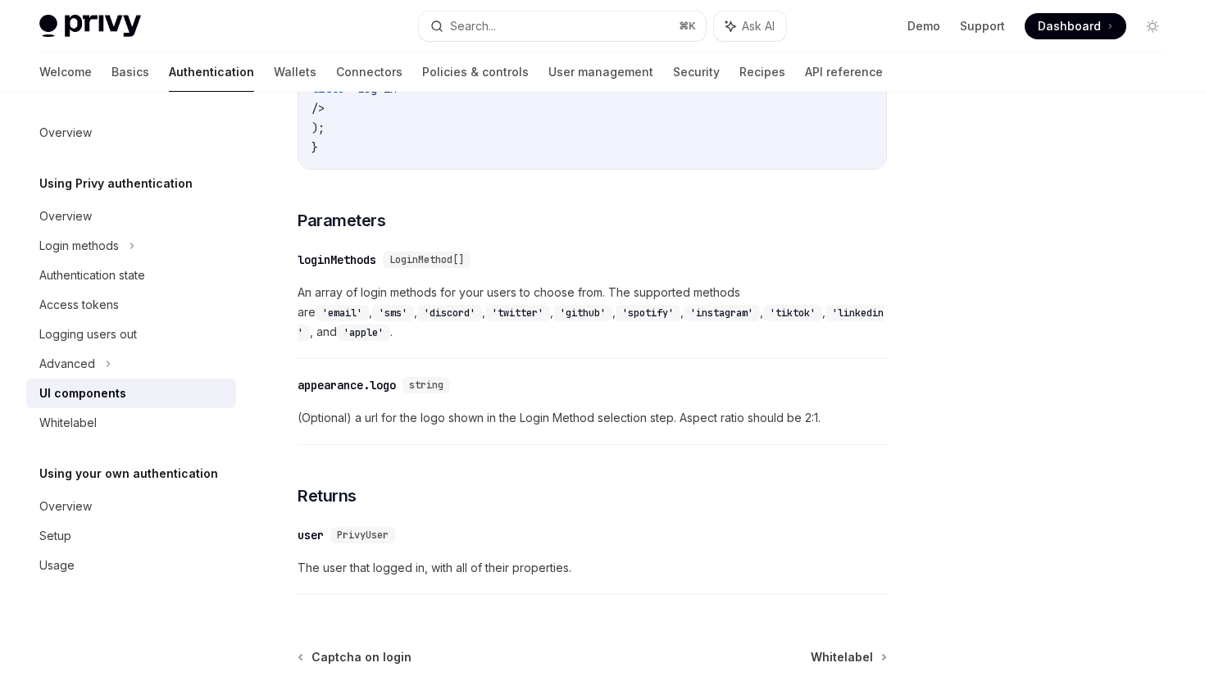
click at [189, 78] on div "Welcome Basics Authentication Wallets Connectors Policies & controls User manag…" at bounding box center [460, 71] width 843 height 39
click at [274, 77] on link "Wallets" at bounding box center [295, 71] width 43 height 39
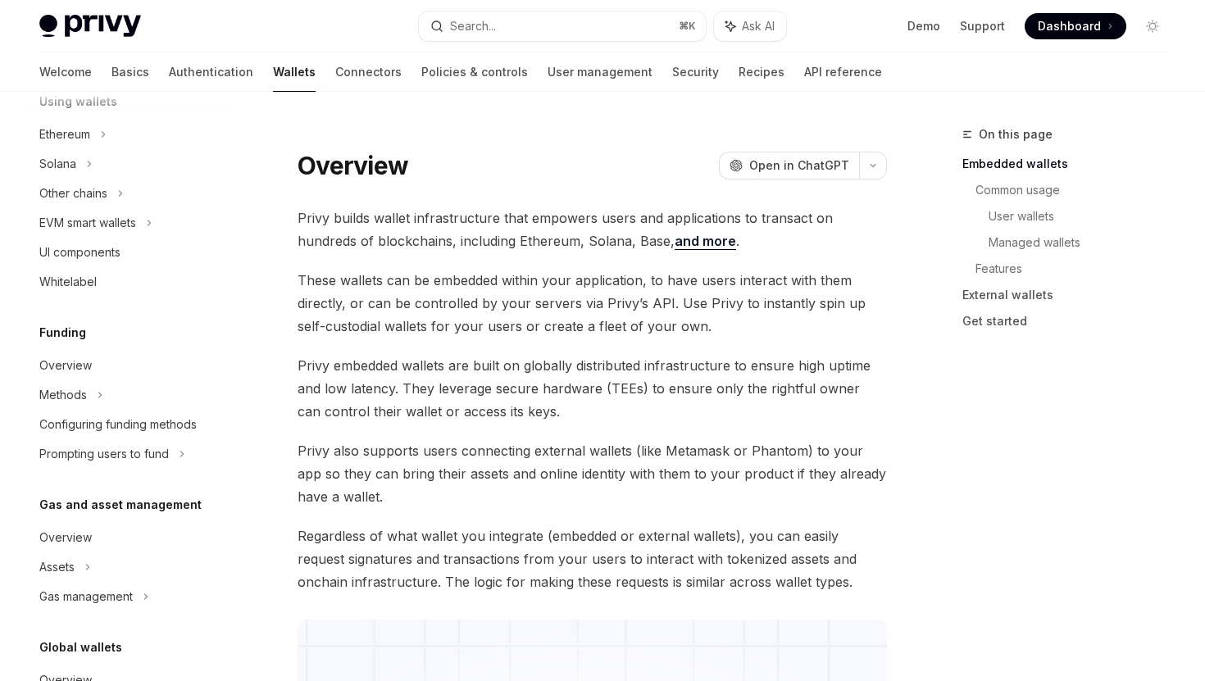
scroll to position [429, 0]
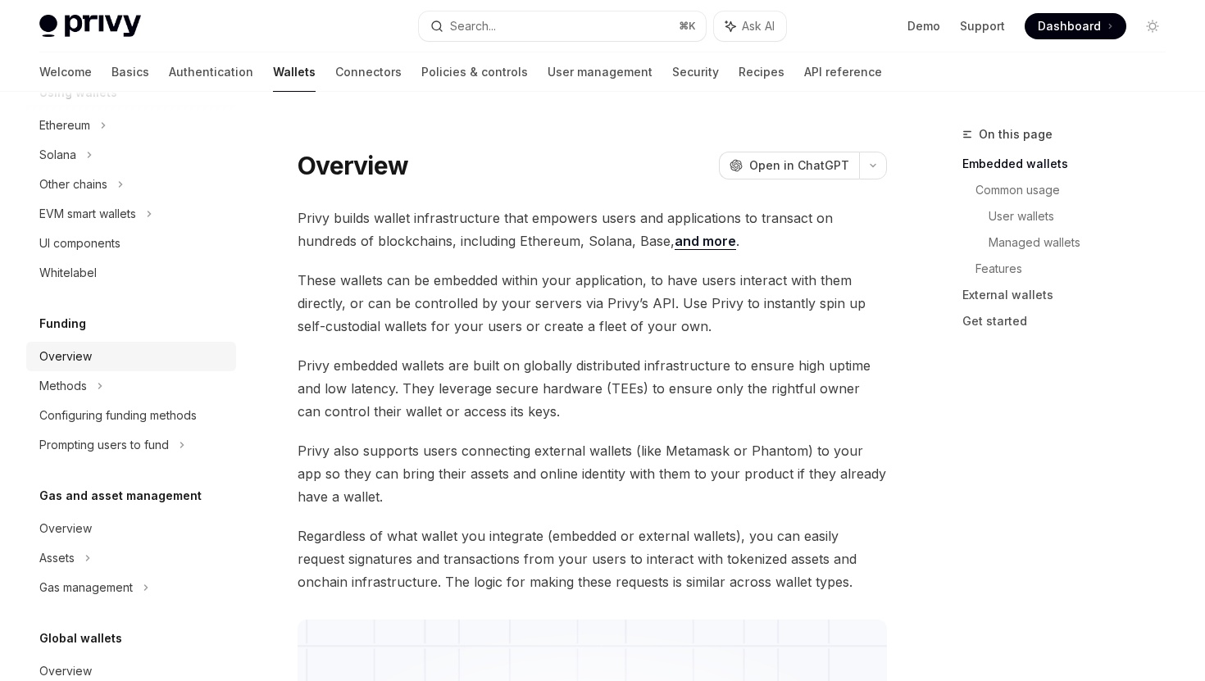
click at [95, 365] on div "Overview" at bounding box center [132, 357] width 187 height 20
type textarea "*"
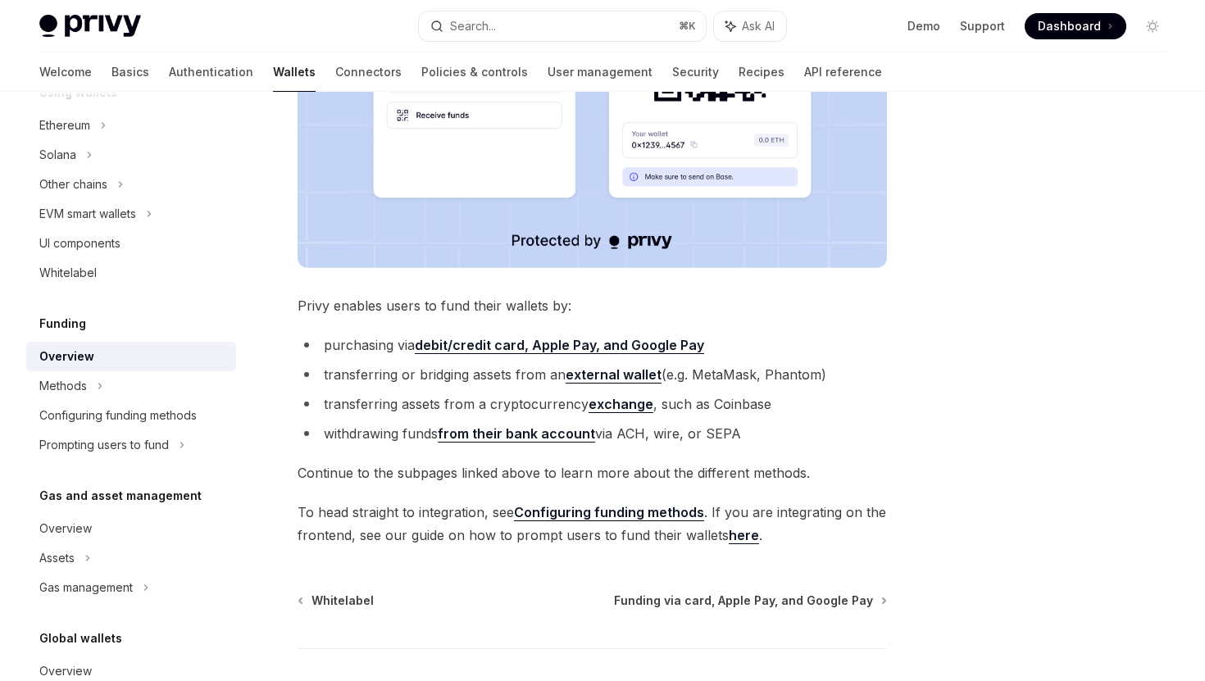
scroll to position [497, 0]
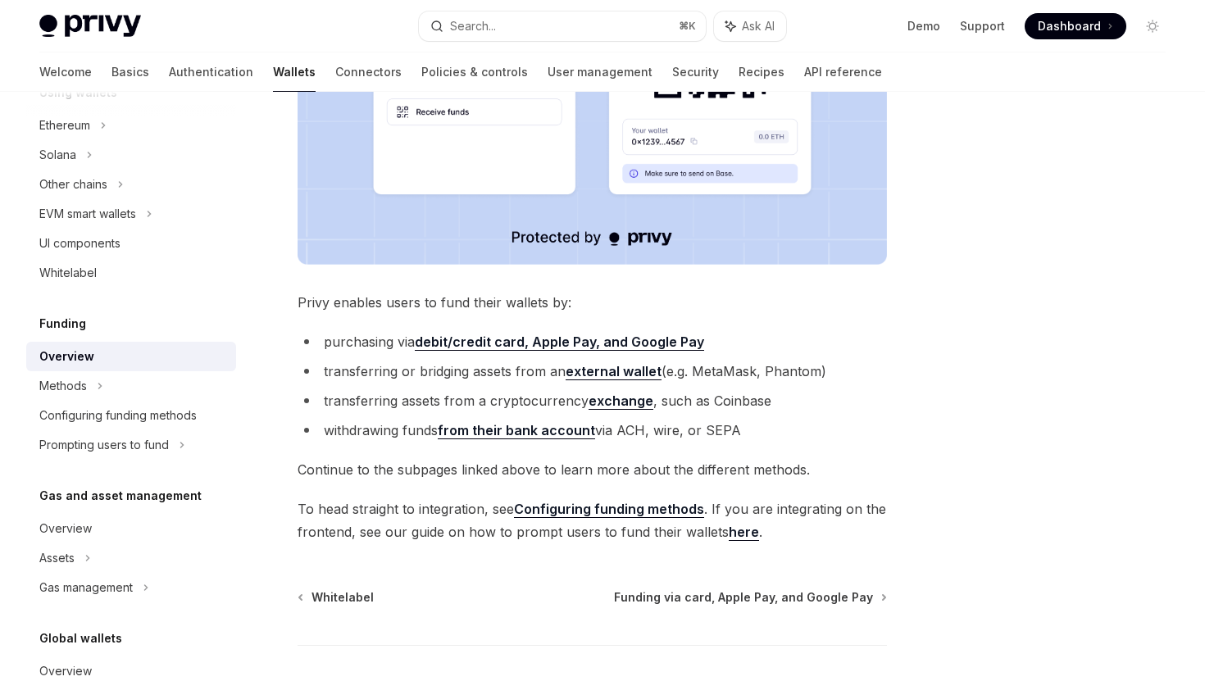
click at [533, 337] on strong "debit/credit card, Apple Pay, and Google Pay" at bounding box center [559, 342] width 289 height 16
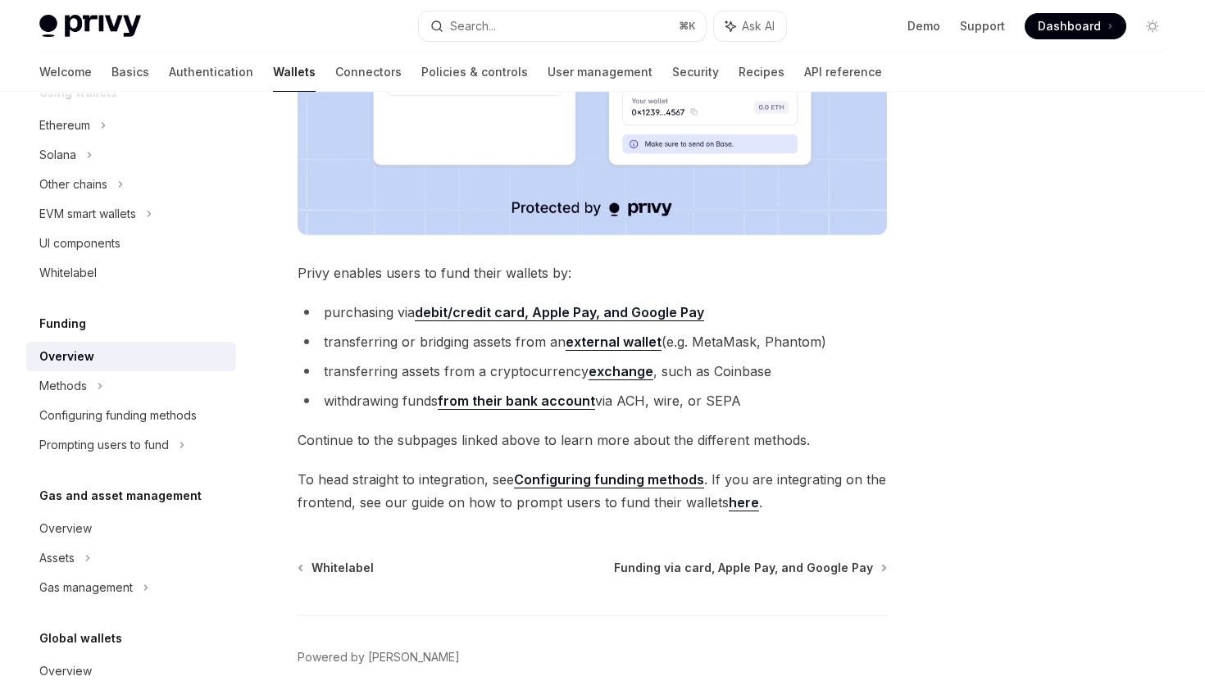
scroll to position [532, 0]
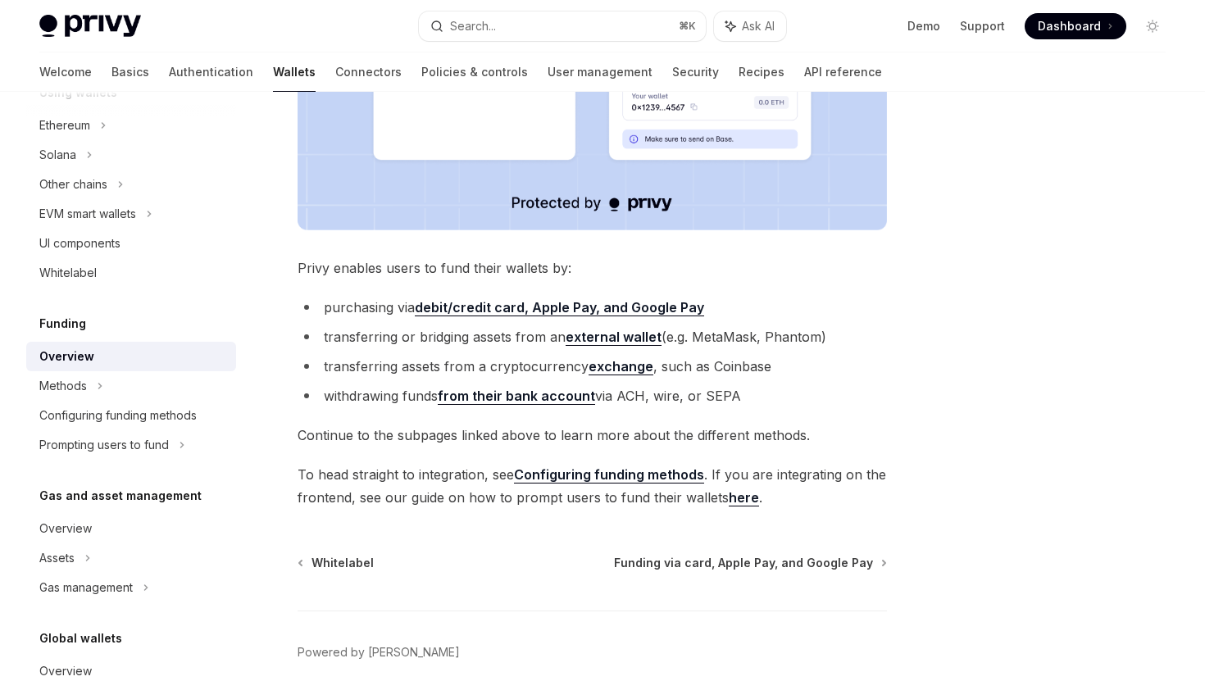
drag, startPoint x: 775, startPoint y: 149, endPoint x: 668, endPoint y: 9, distance: 176.5
click at [1069, 224] on div at bounding box center [1053, 403] width 249 height 556
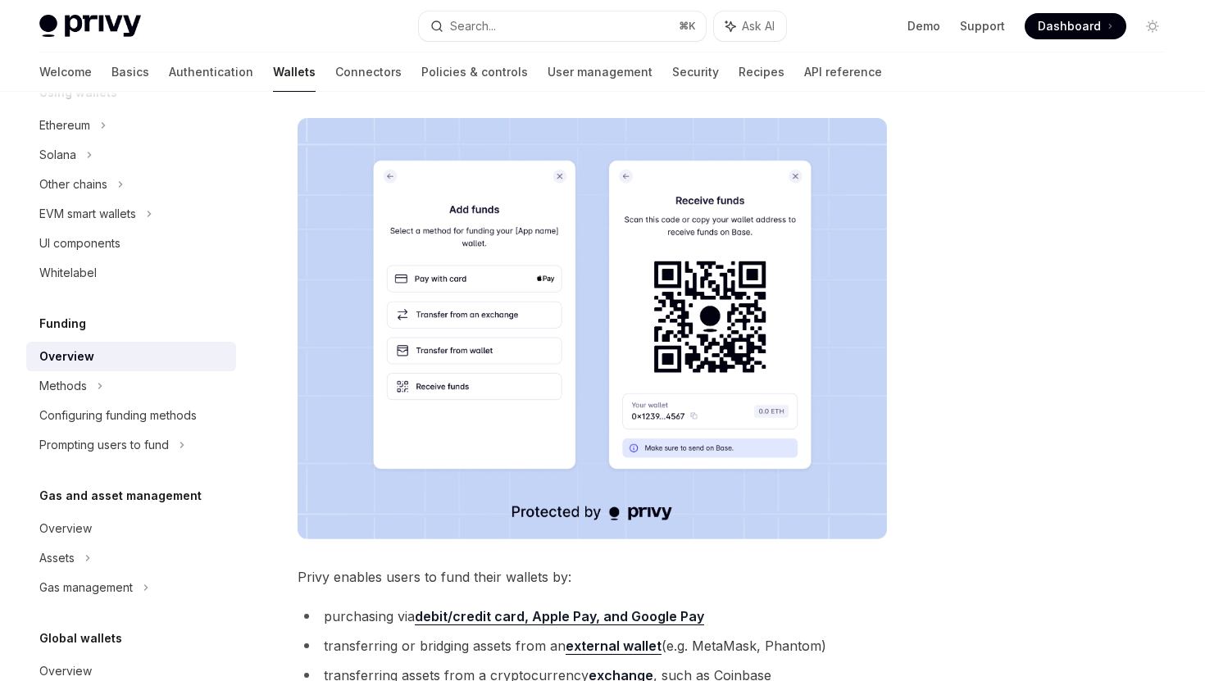
scroll to position [221, 0]
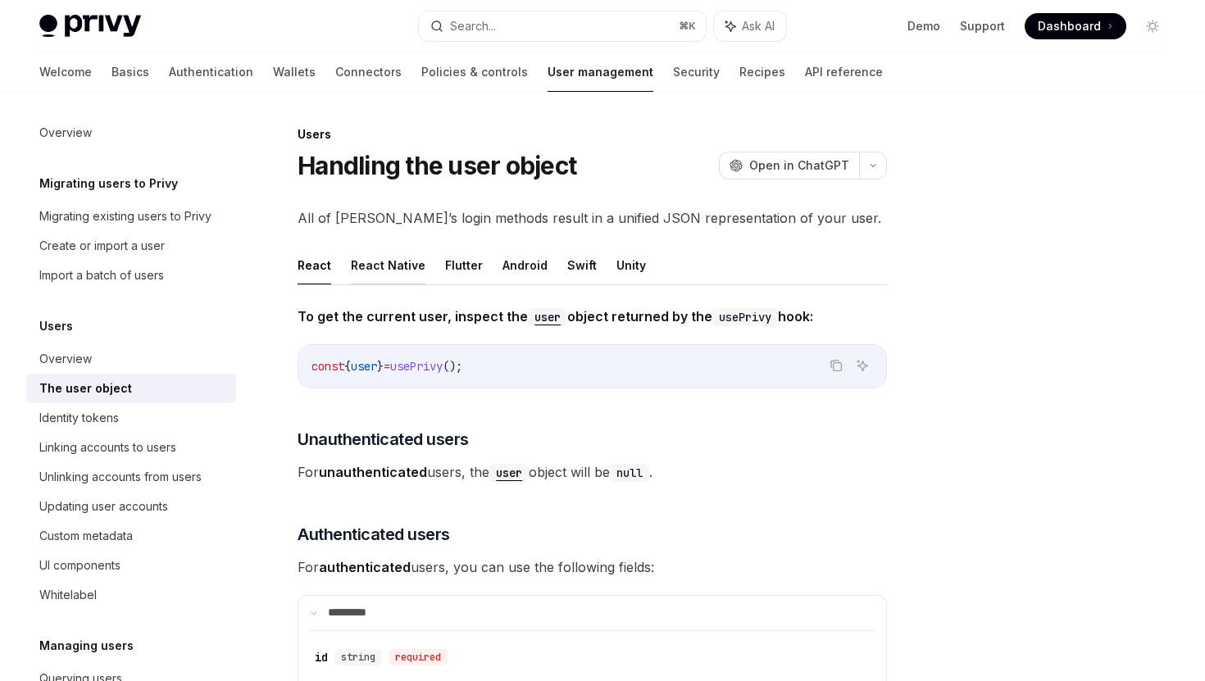
click at [384, 256] on button "React Native" at bounding box center [388, 265] width 75 height 39
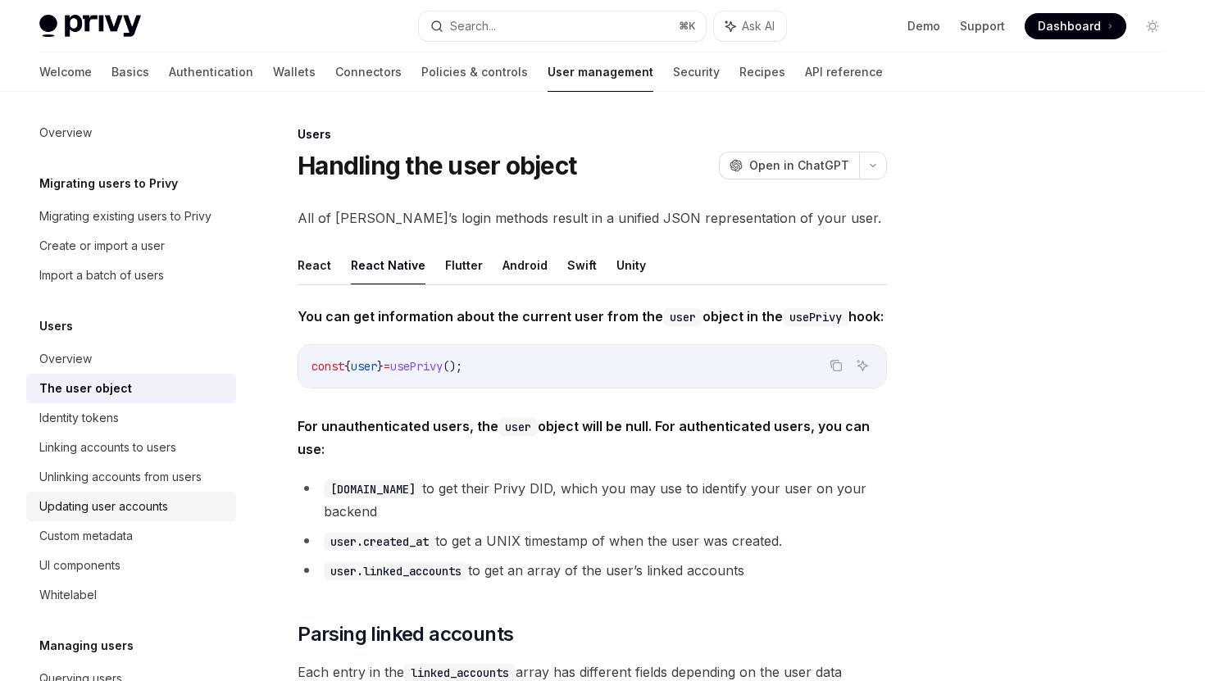
click at [152, 500] on div "Updating user accounts" at bounding box center [103, 507] width 129 height 20
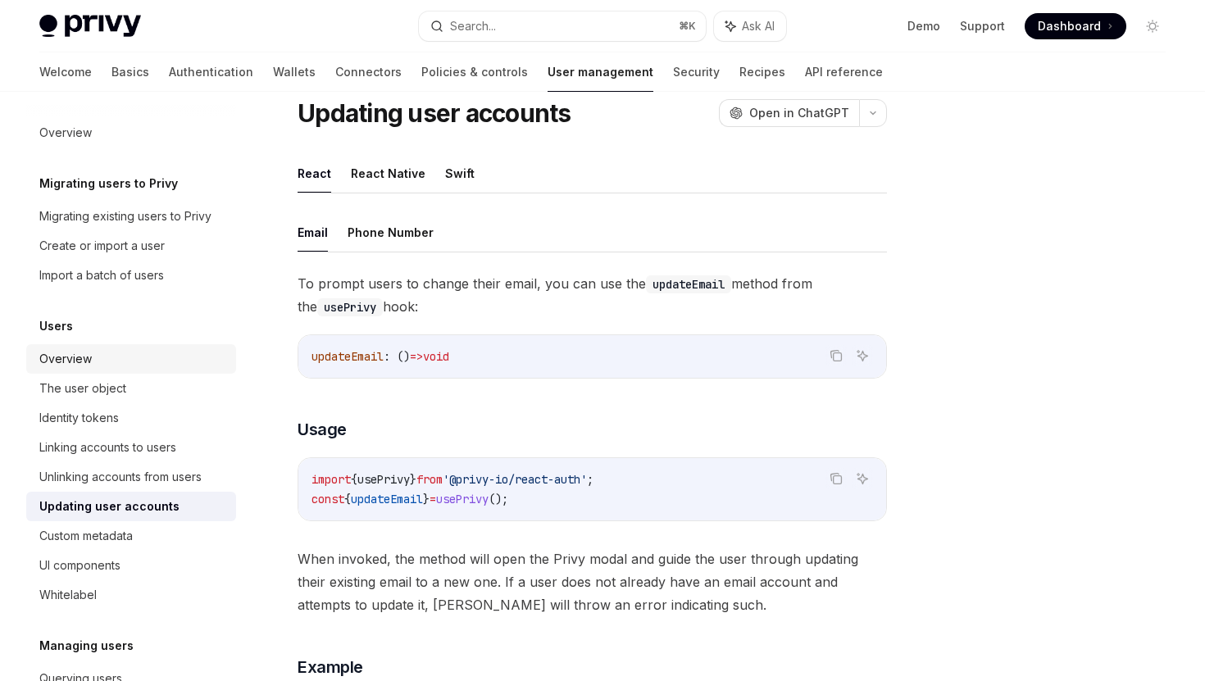
click at [95, 349] on div "Overview" at bounding box center [132, 359] width 187 height 20
type textarea "*"
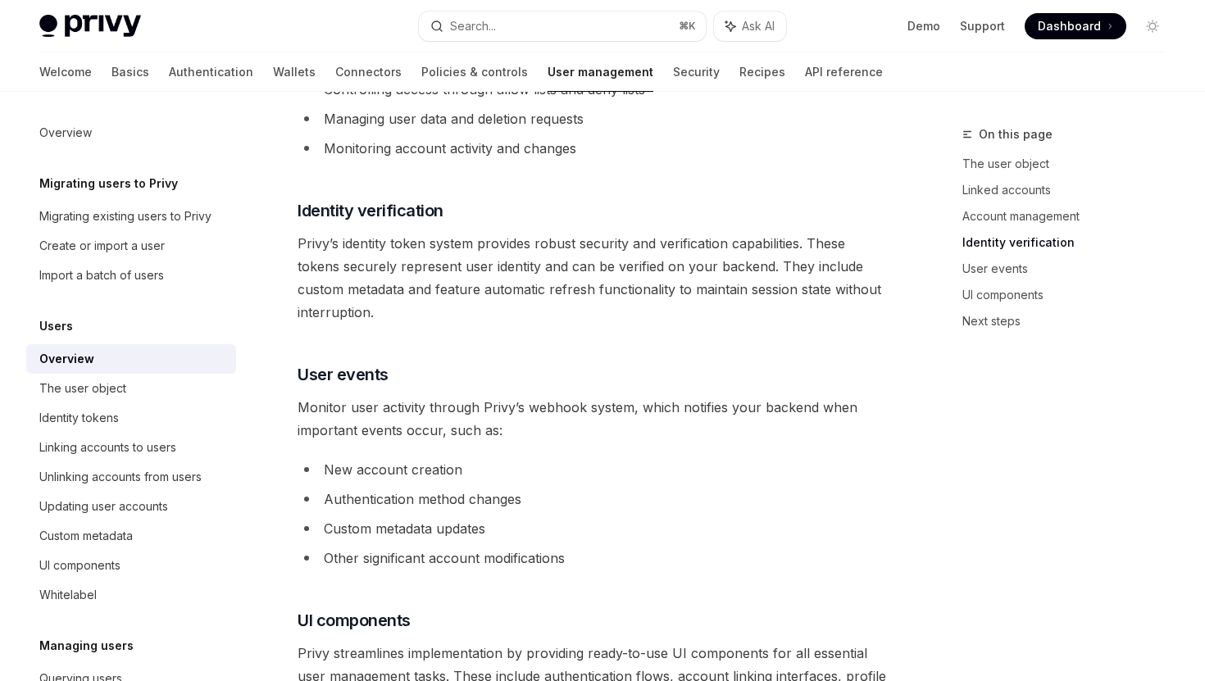
scroll to position [767, 0]
